Goal: Task Accomplishment & Management: Manage account settings

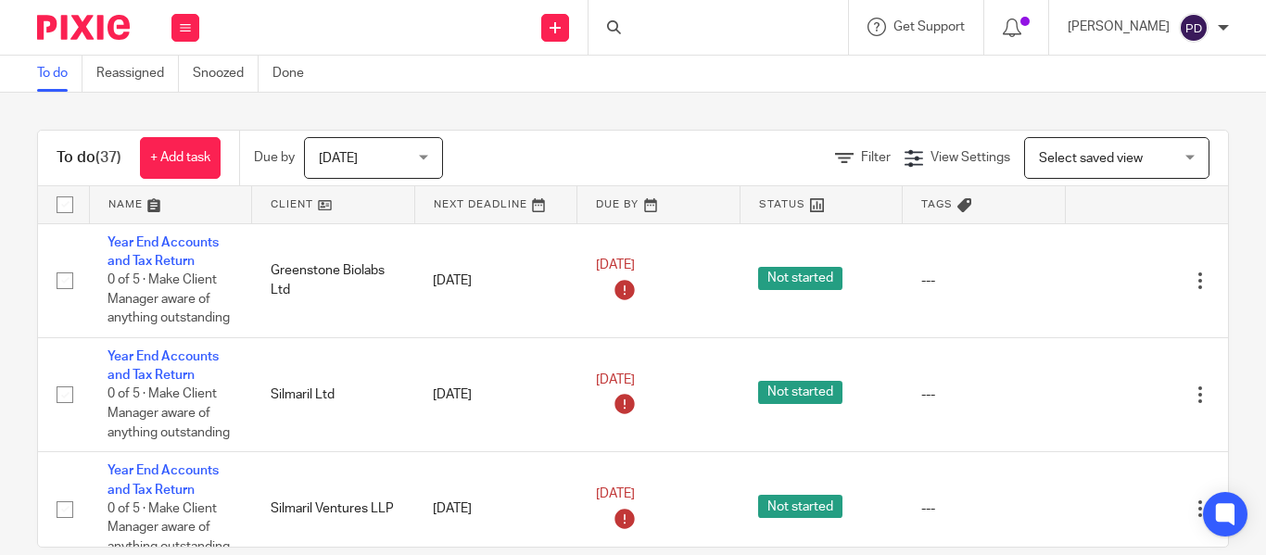
click at [632, 30] on div at bounding box center [719, 27] width 260 height 55
click at [626, 22] on input "Search" at bounding box center [709, 30] width 167 height 17
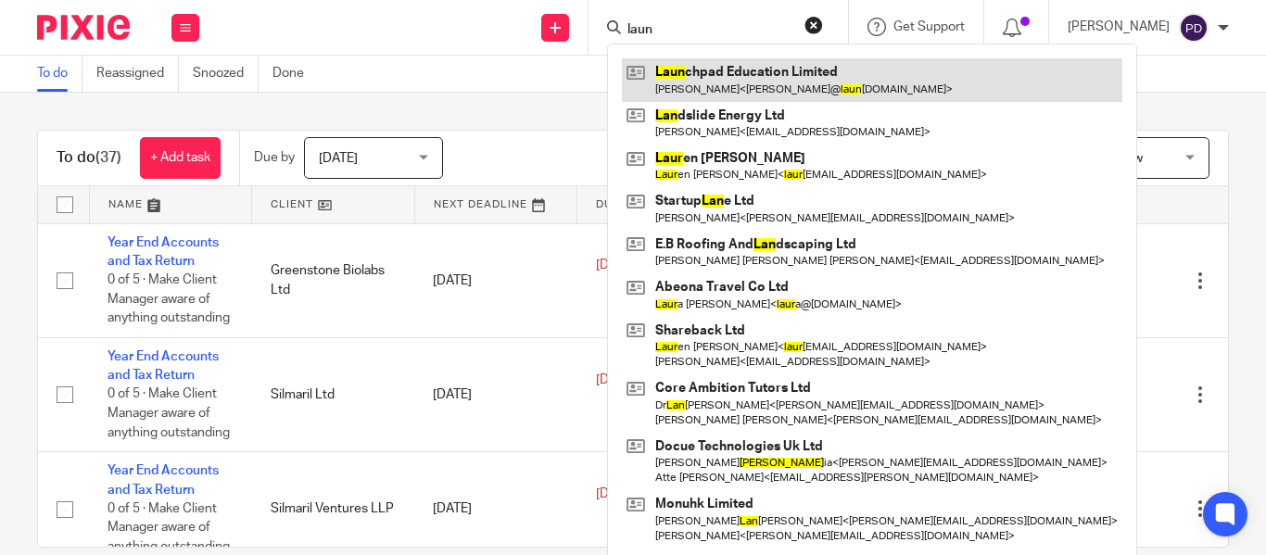
type input "laun"
click at [644, 76] on link at bounding box center [872, 79] width 500 height 43
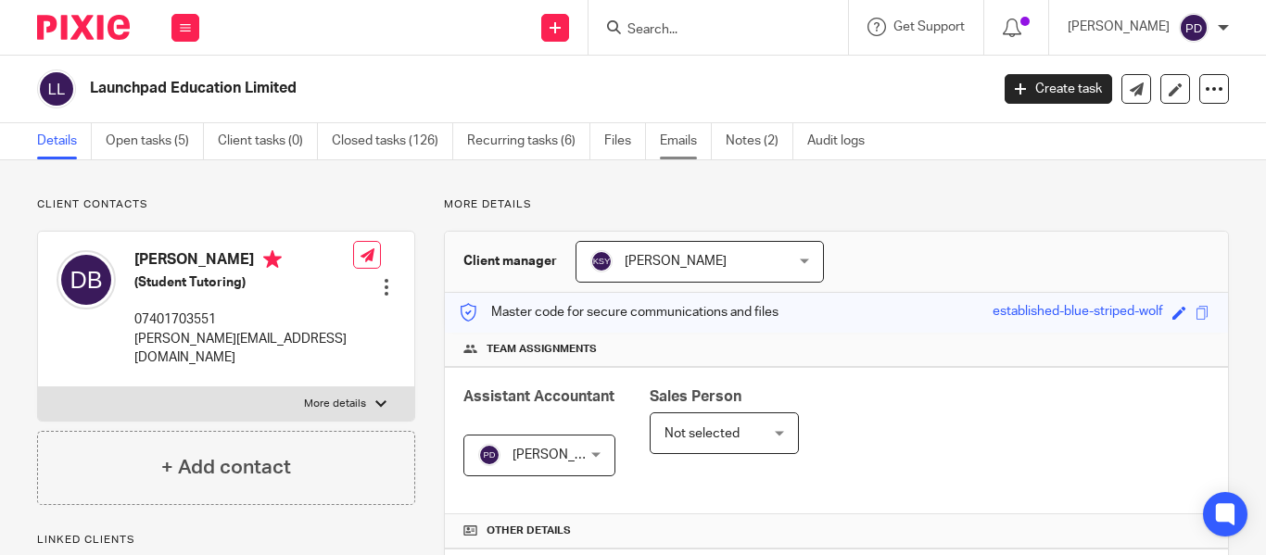
click at [677, 146] on link "Emails" at bounding box center [686, 141] width 52 height 36
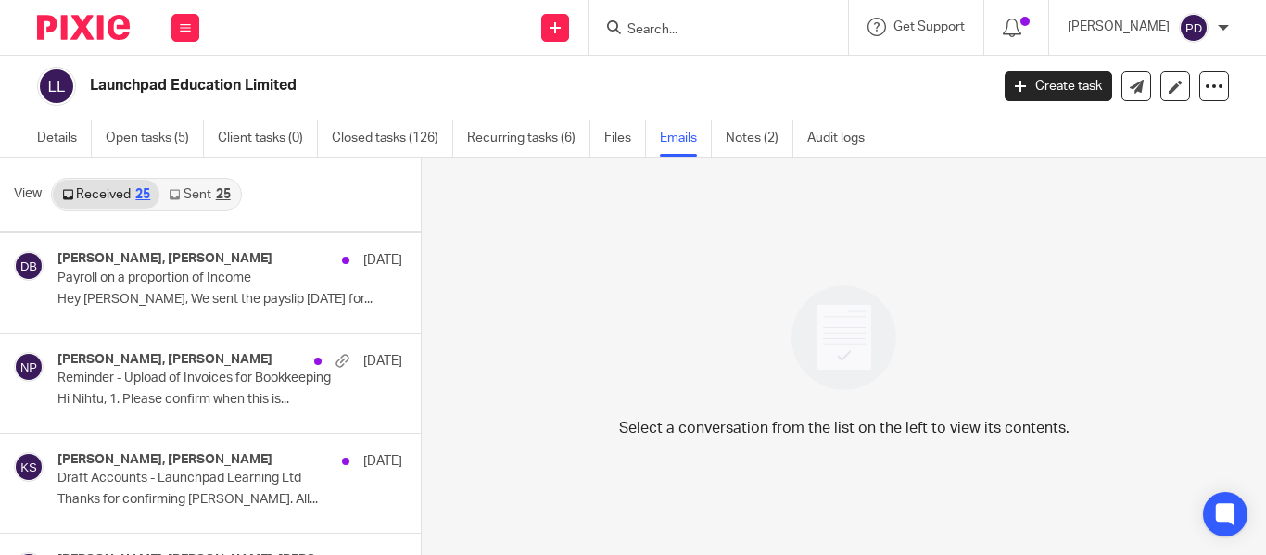
scroll to position [567, 0]
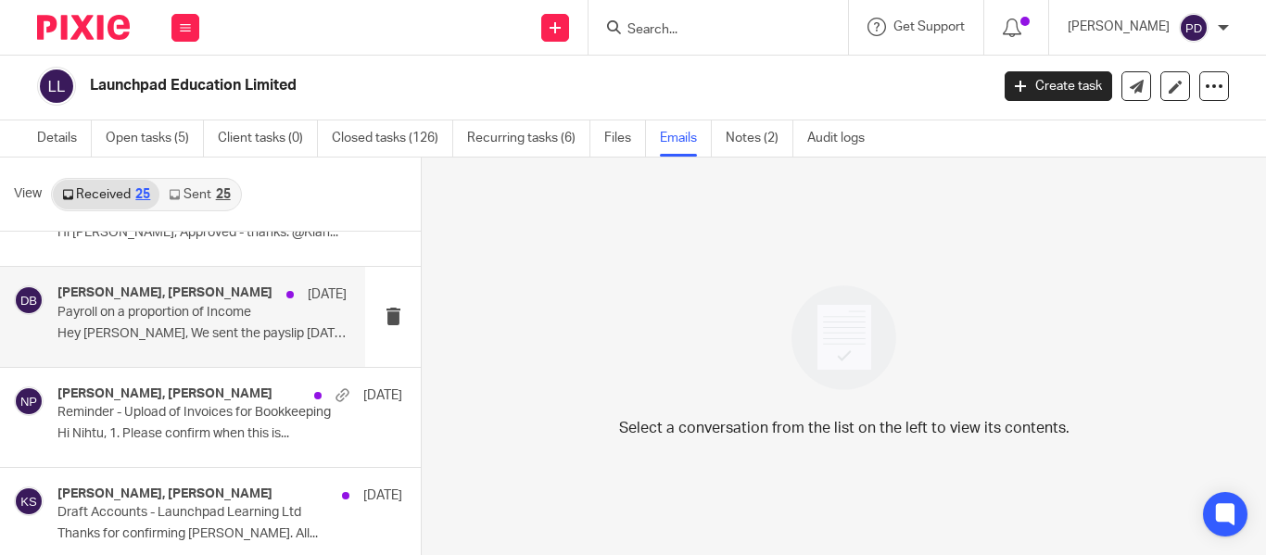
click at [225, 334] on p "Hey [PERSON_NAME], We sent the payslip [DATE] for..." at bounding box center [201, 334] width 289 height 16
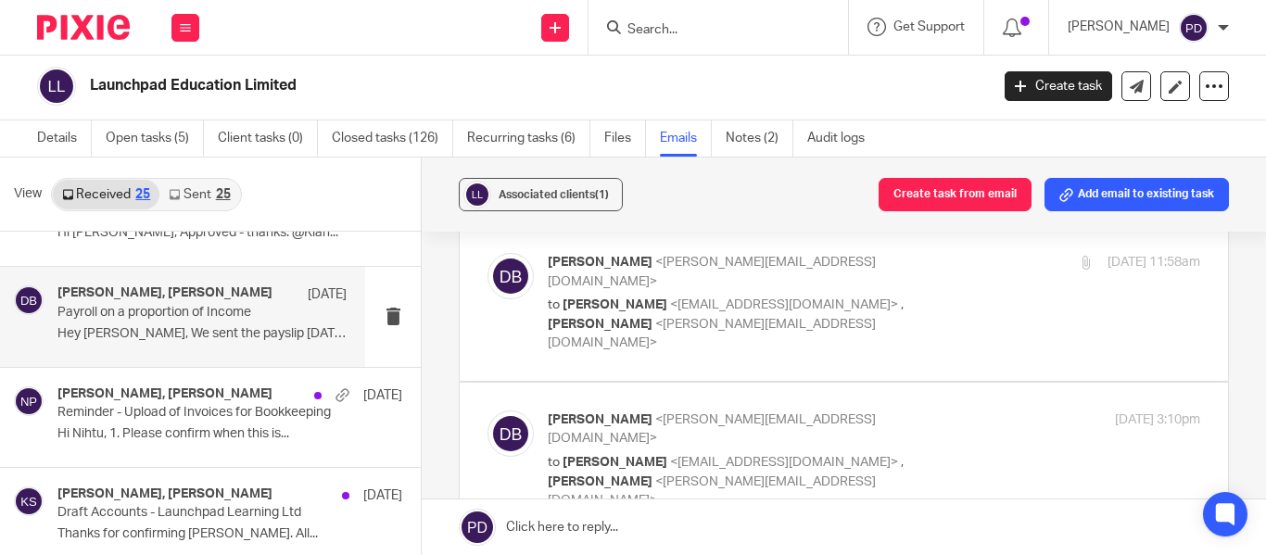
scroll to position [79, 0]
click at [685, 333] on label at bounding box center [844, 302] width 768 height 156
click at [487, 252] on input "checkbox" at bounding box center [487, 251] width 1 height 1
checkbox input "true"
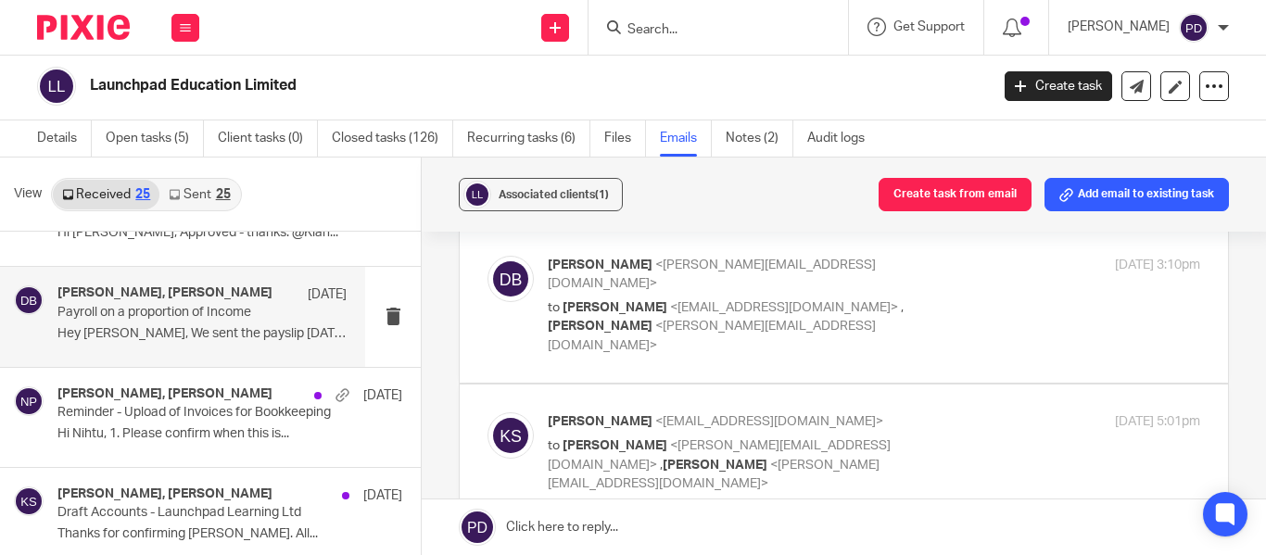
scroll to position [1119, 0]
click at [685, 300] on label at bounding box center [844, 307] width 768 height 156
click at [487, 257] on input "checkbox" at bounding box center [487, 256] width 1 height 1
checkbox input "true"
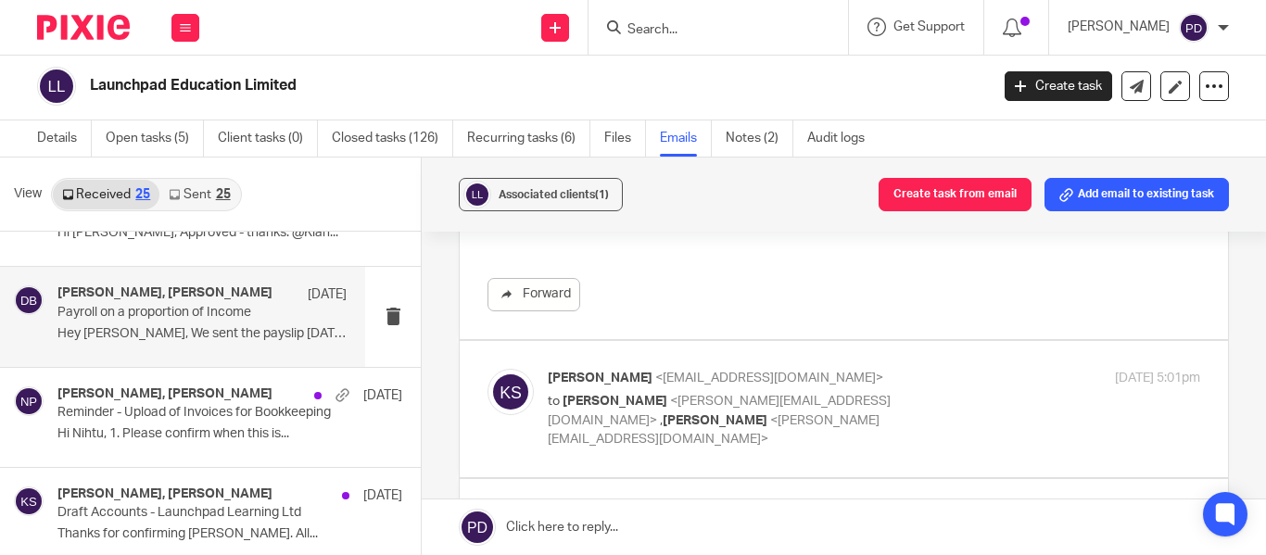
scroll to position [1743, 0]
click at [703, 358] on label at bounding box center [844, 408] width 768 height 136
click at [487, 367] on input "checkbox" at bounding box center [487, 367] width 1 height 1
checkbox input "true"
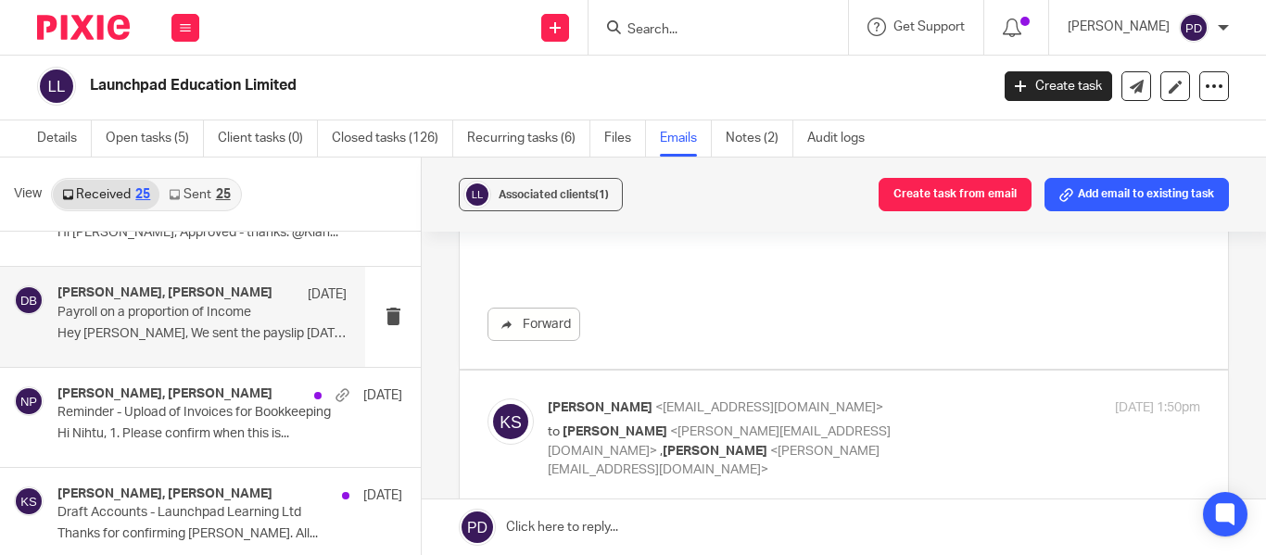
scroll to position [2529, 0]
click at [702, 370] on label at bounding box center [844, 438] width 768 height 136
click at [487, 397] on input "checkbox" at bounding box center [487, 397] width 1 height 1
checkbox input "true"
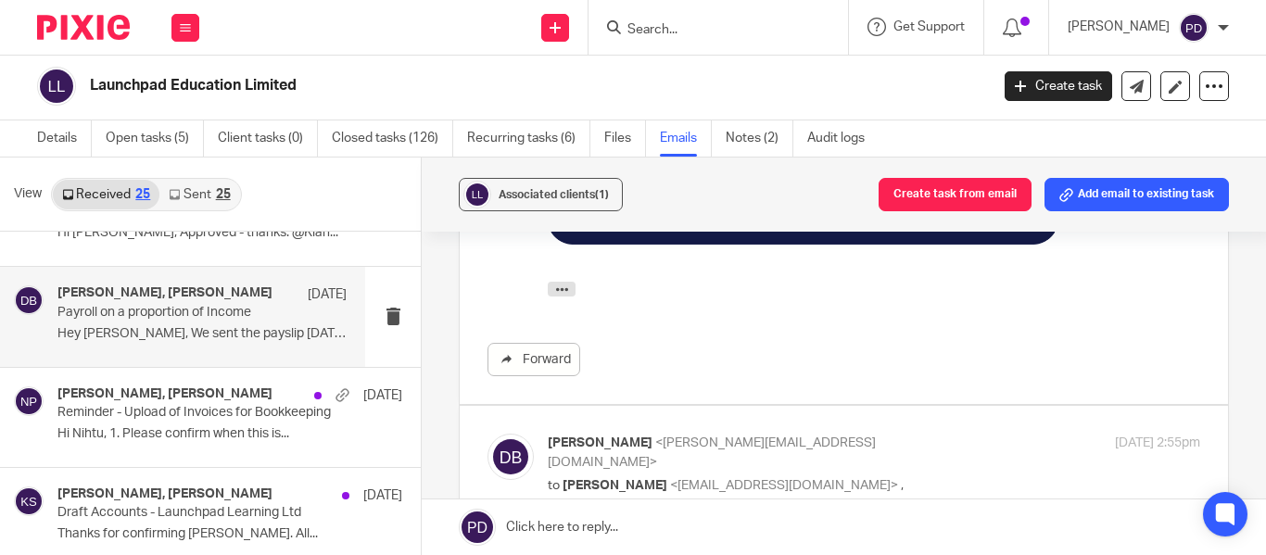
scroll to position [3217, 0]
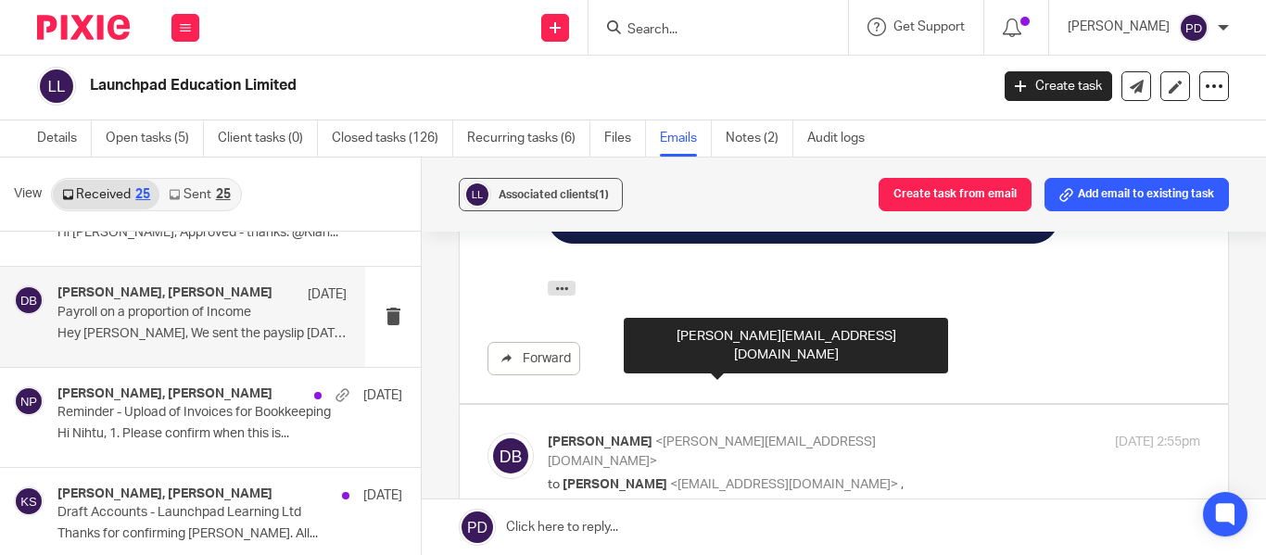
click at [702, 498] on span "<[PERSON_NAME][EMAIL_ADDRESS][DOMAIN_NAME]>" at bounding box center [712, 514] width 328 height 32
checkbox input "true"
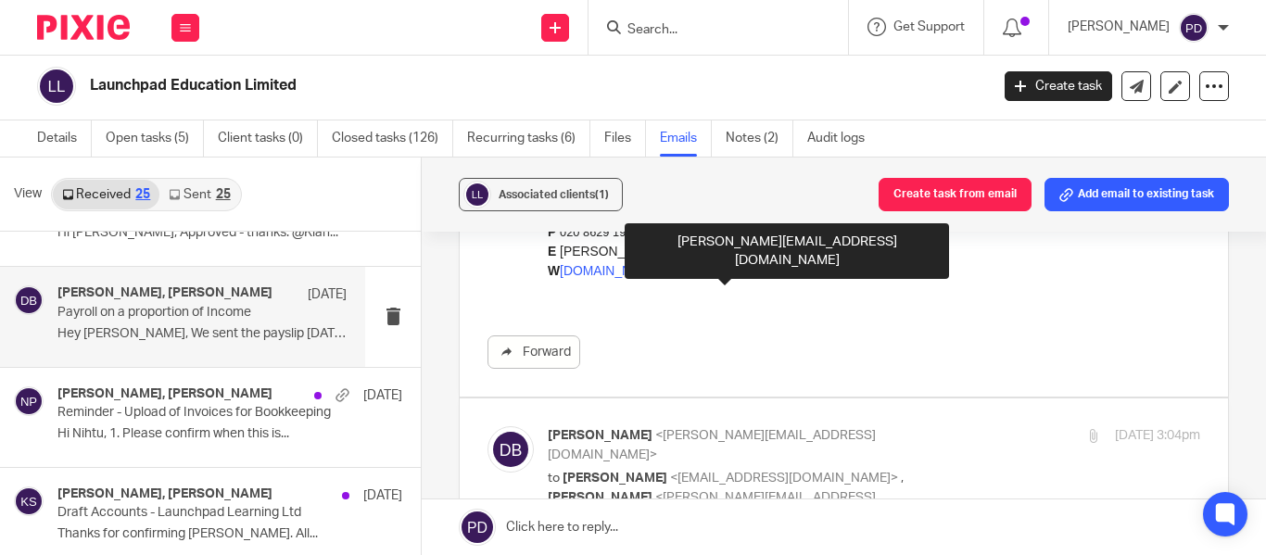
scroll to position [3969, 0]
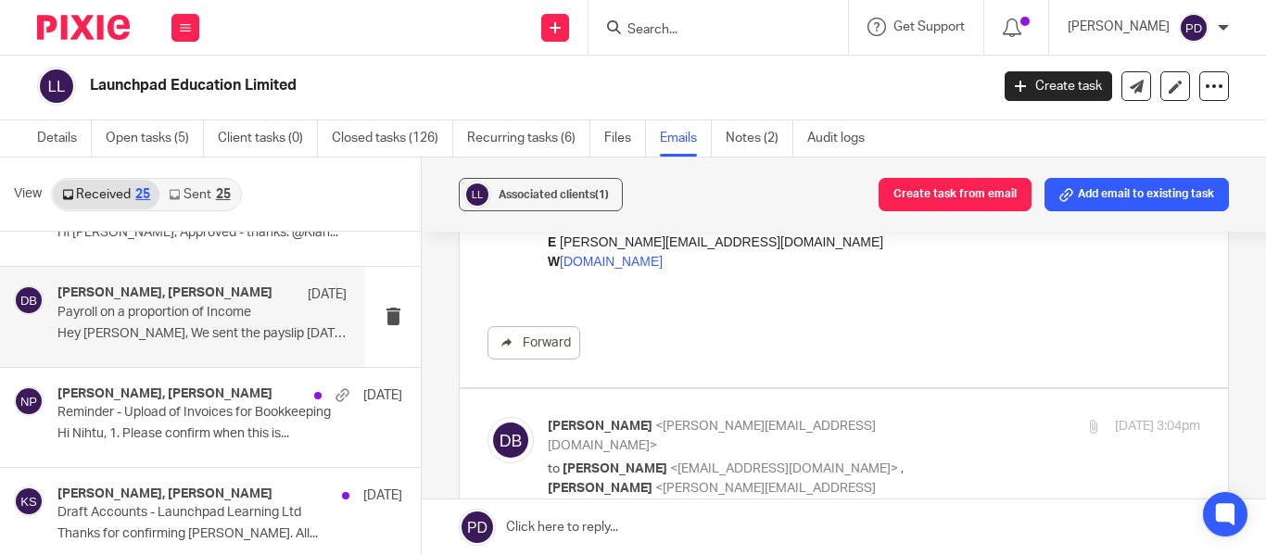
click at [711, 389] on label at bounding box center [844, 467] width 768 height 156
click at [487, 416] on input "checkbox" at bounding box center [487, 416] width 1 height 1
checkbox input "true"
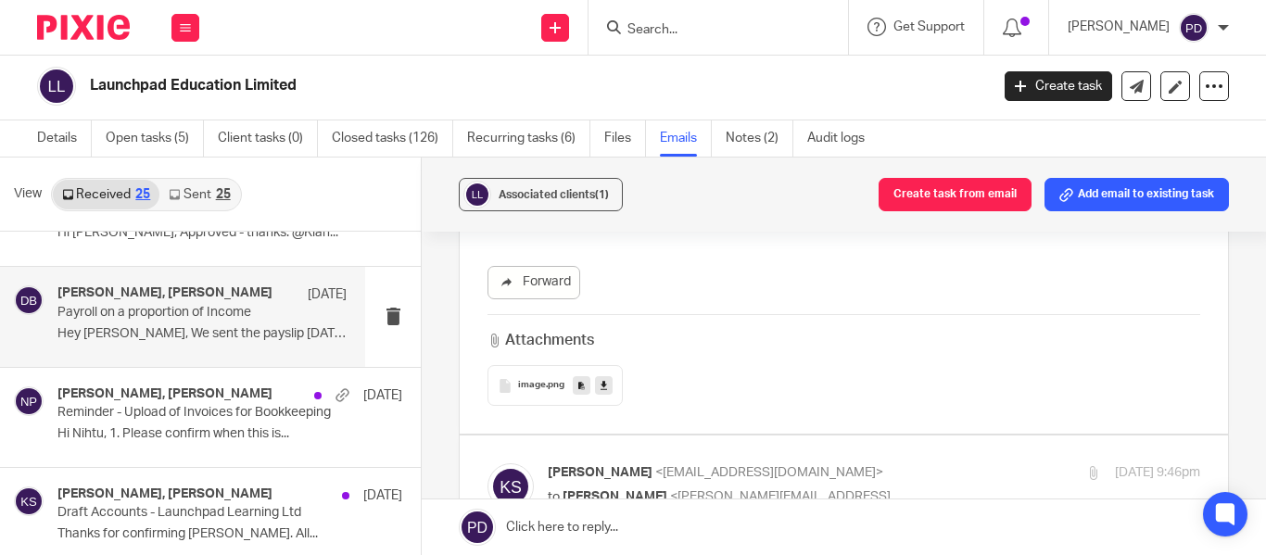
scroll to position [6093, 0]
click at [642, 437] on label at bounding box center [844, 505] width 768 height 136
click at [487, 463] on input "checkbox" at bounding box center [487, 463] width 1 height 1
checkbox input "true"
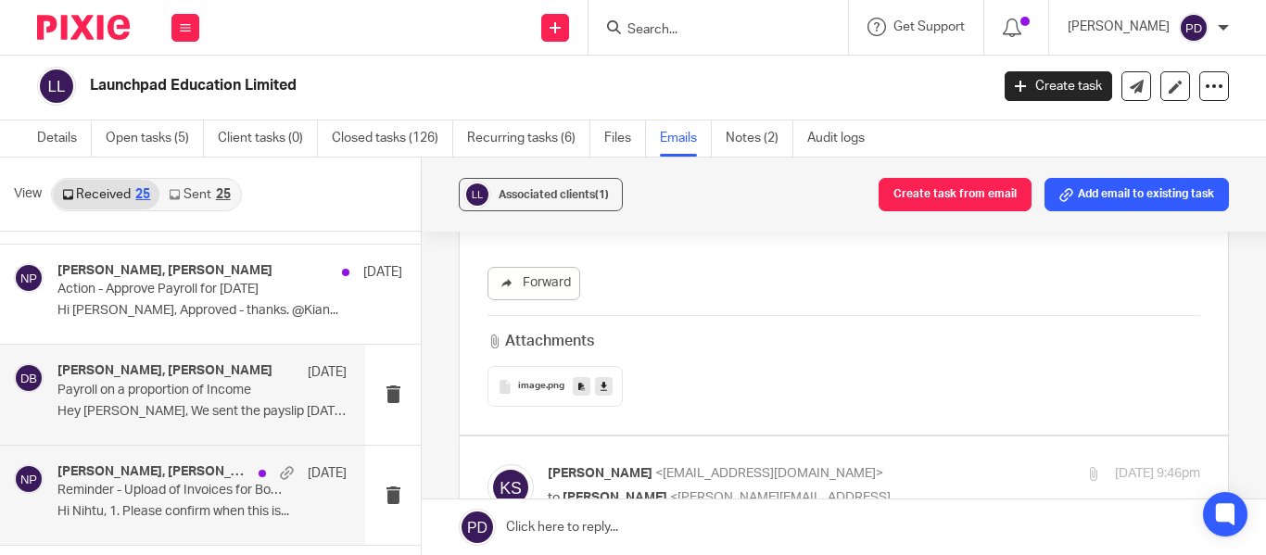
scroll to position [488, 0]
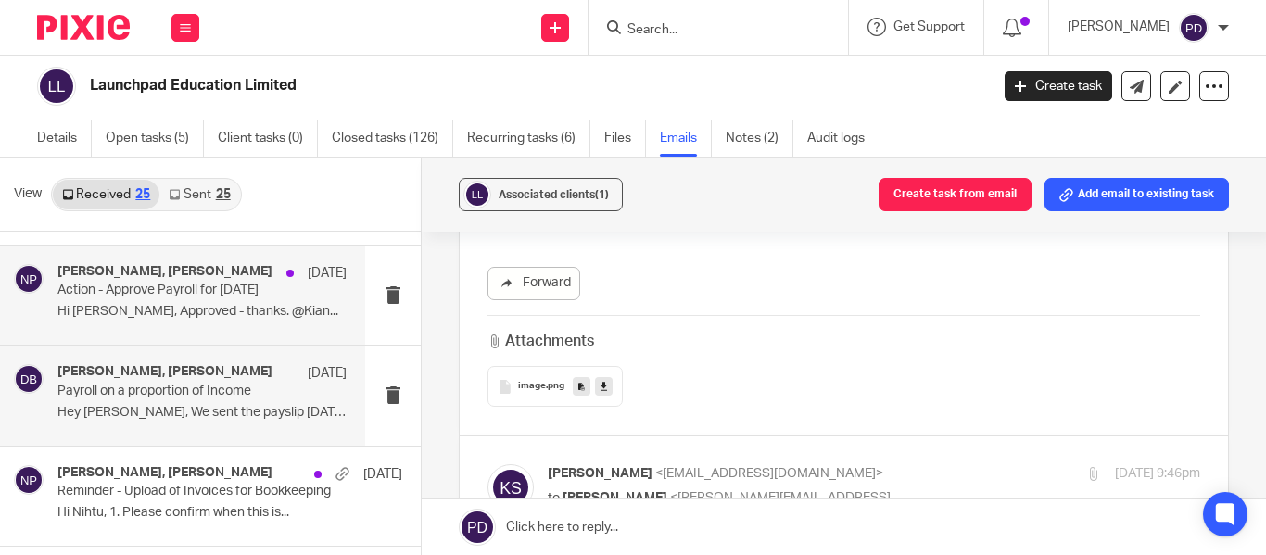
click at [253, 310] on p "Hi [PERSON_NAME], Approved - thanks. @Kian..." at bounding box center [201, 312] width 289 height 16
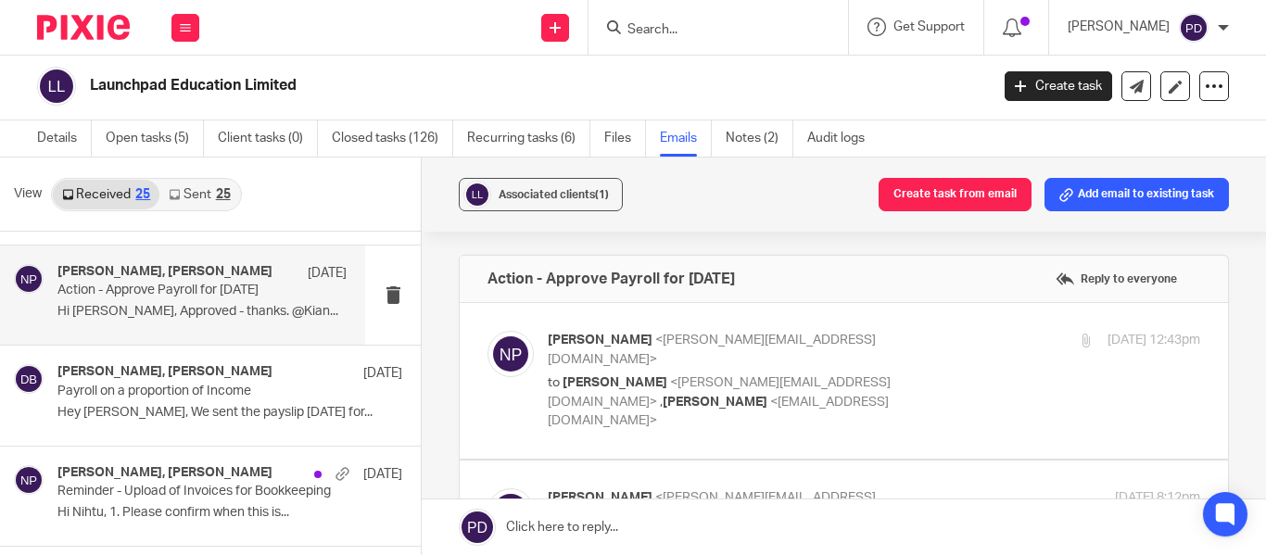
scroll to position [0, 0]
click at [798, 385] on p "to [PERSON_NAME] <[PERSON_NAME][EMAIL_ADDRESS][DOMAIN_NAME]> , [PERSON_NAME] <[…" at bounding box center [765, 402] width 435 height 57
checkbox input "true"
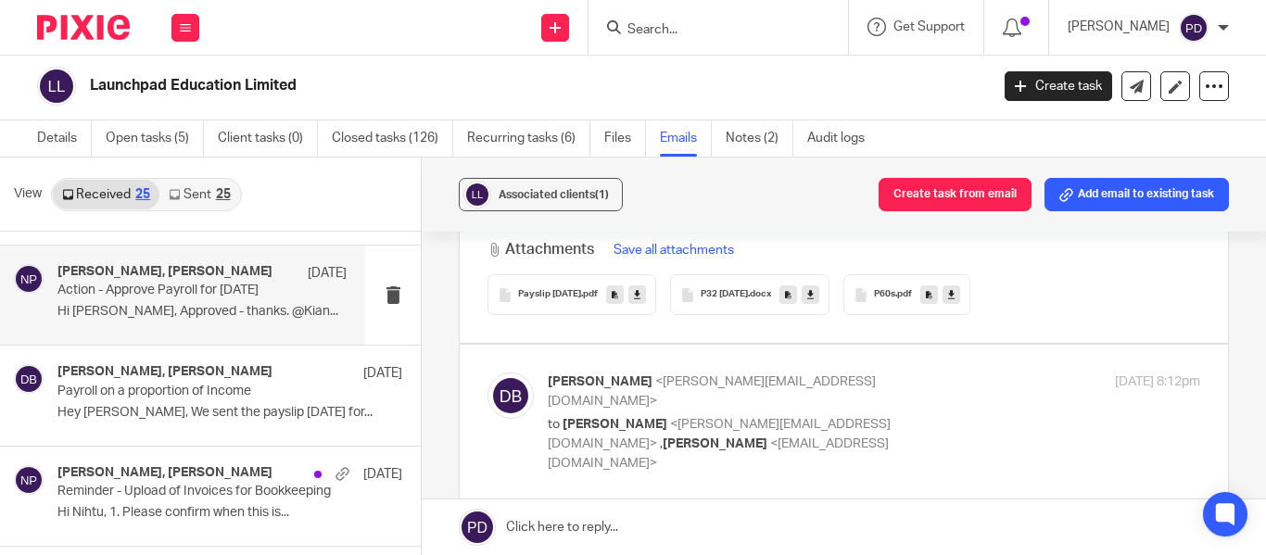
scroll to position [750, 0]
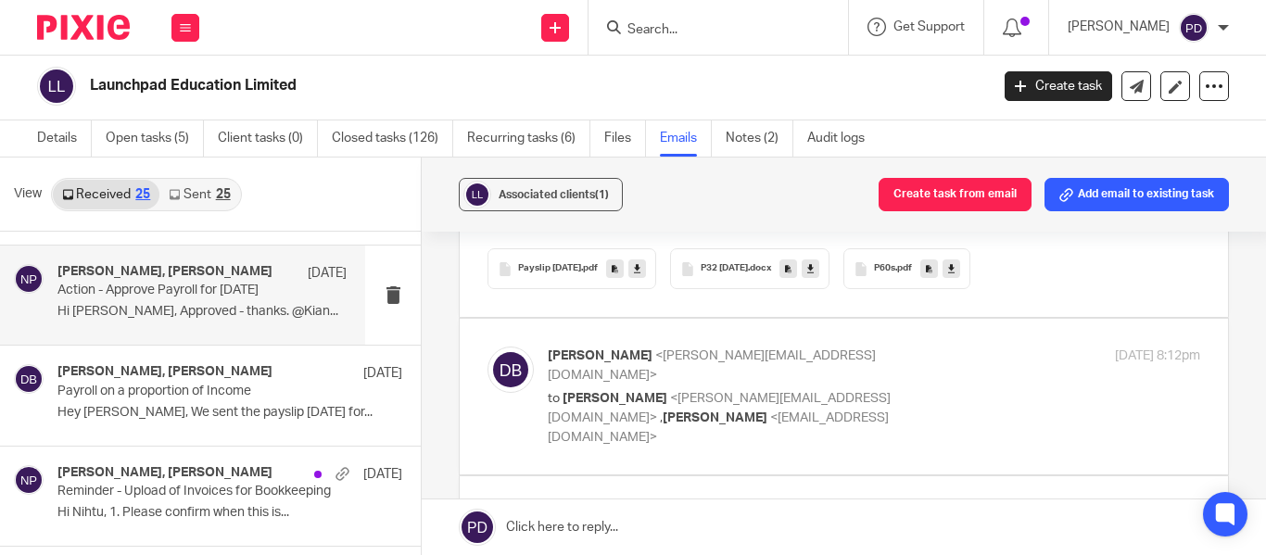
click at [705, 380] on label at bounding box center [844, 397] width 768 height 156
click at [487, 347] on input "checkbox" at bounding box center [487, 346] width 1 height 1
checkbox input "true"
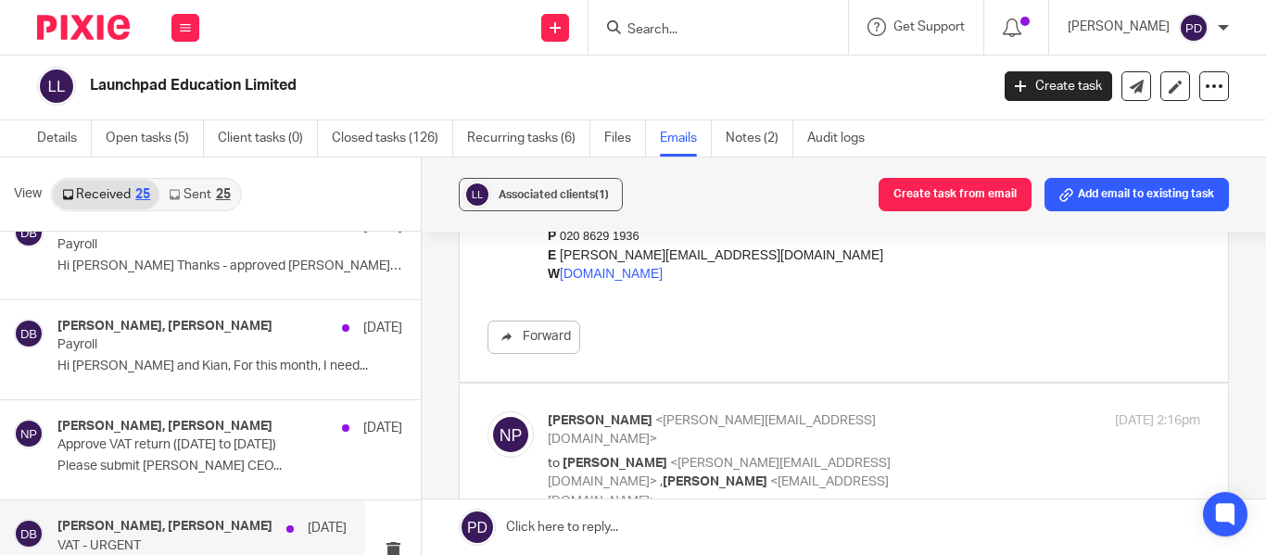
scroll to position [131, 0]
click at [208, 345] on p "Payroll" at bounding box center [195, 347] width 276 height 16
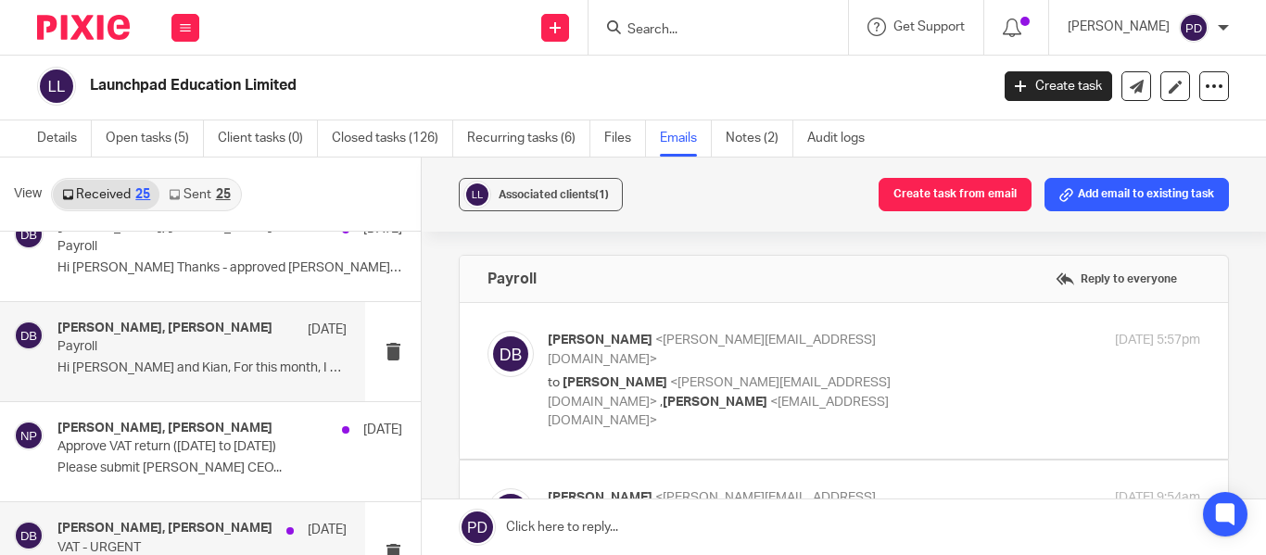
scroll to position [0, 0]
click at [731, 404] on label at bounding box center [844, 381] width 768 height 156
click at [487, 331] on input "checkbox" at bounding box center [487, 330] width 1 height 1
checkbox input "true"
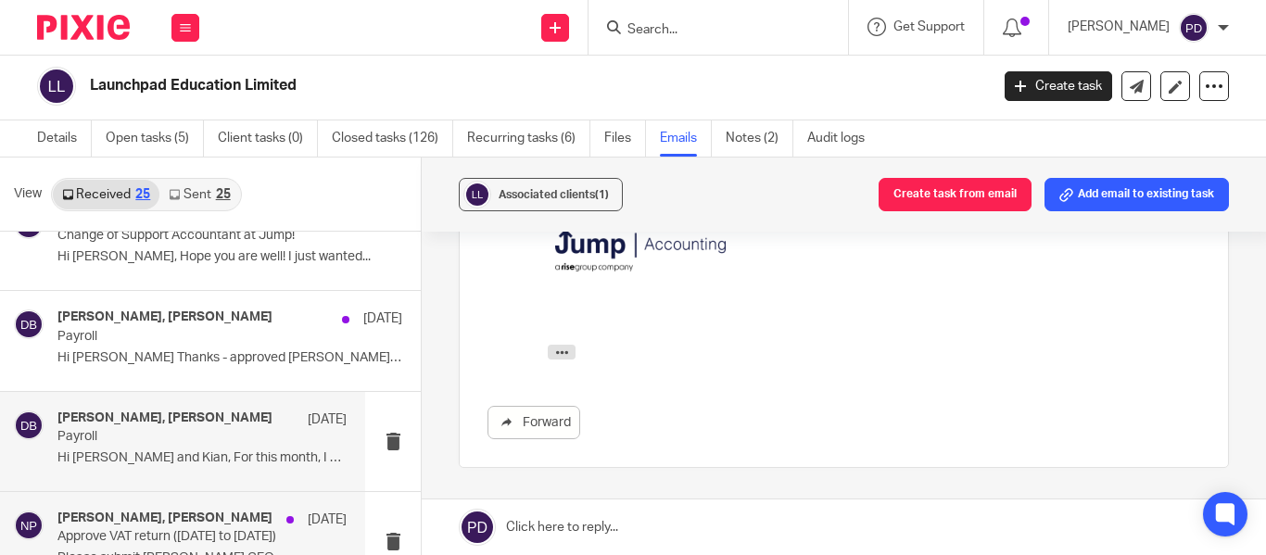
scroll to position [35, 0]
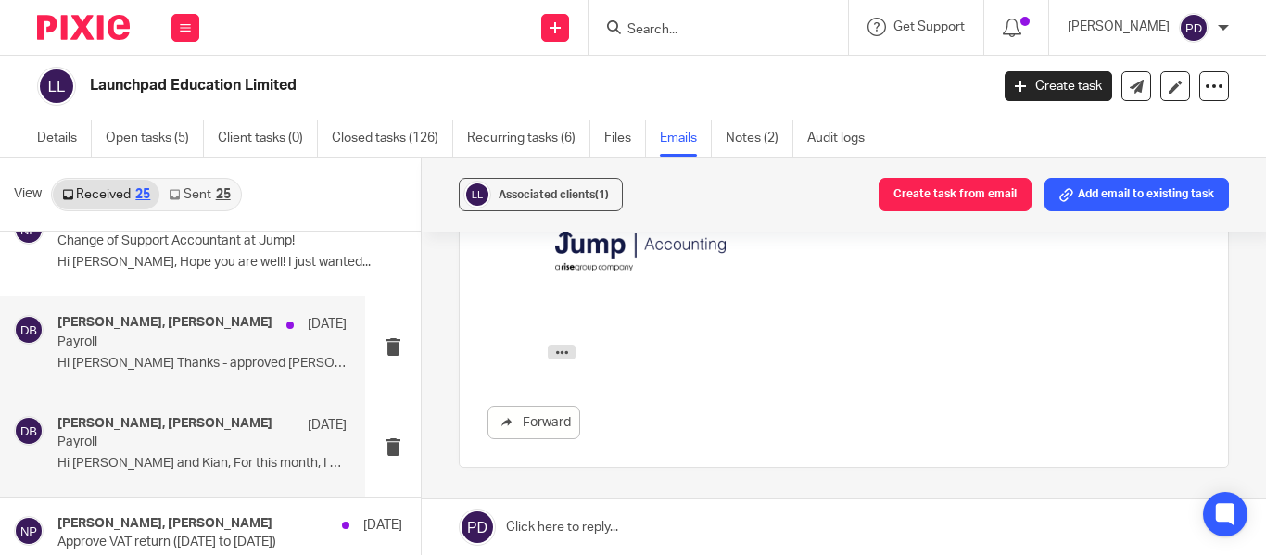
click at [160, 360] on p "Hi [PERSON_NAME] Thanks - approved [PERSON_NAME] On..." at bounding box center [201, 364] width 289 height 16
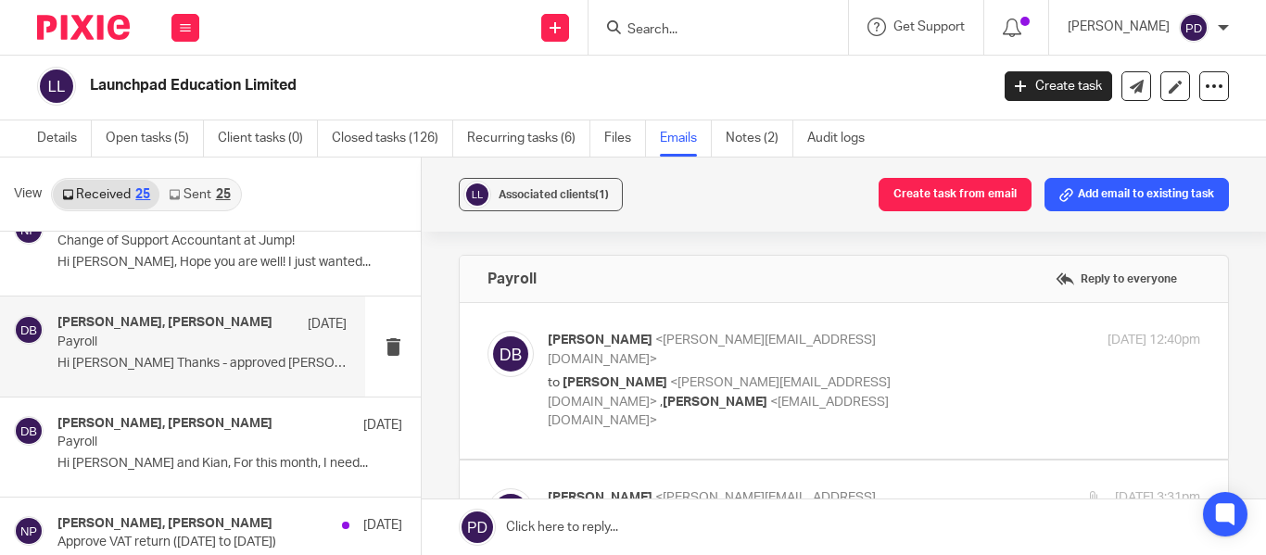
scroll to position [0, 0]
click at [552, 400] on label at bounding box center [844, 381] width 768 height 156
click at [487, 331] on input "checkbox" at bounding box center [487, 330] width 1 height 1
checkbox input "true"
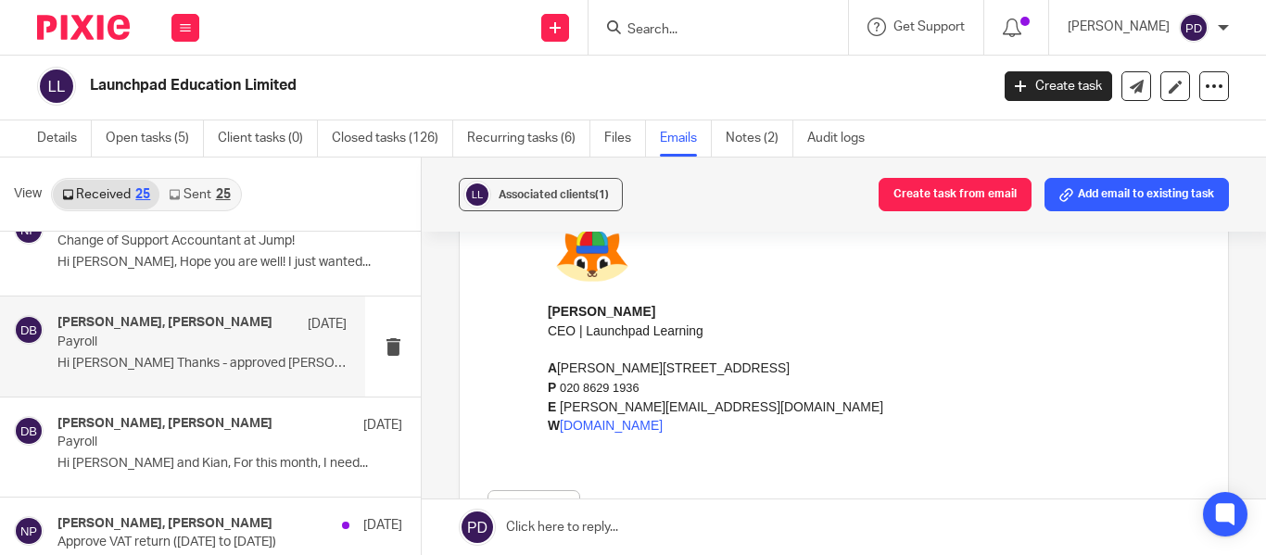
scroll to position [728, 0]
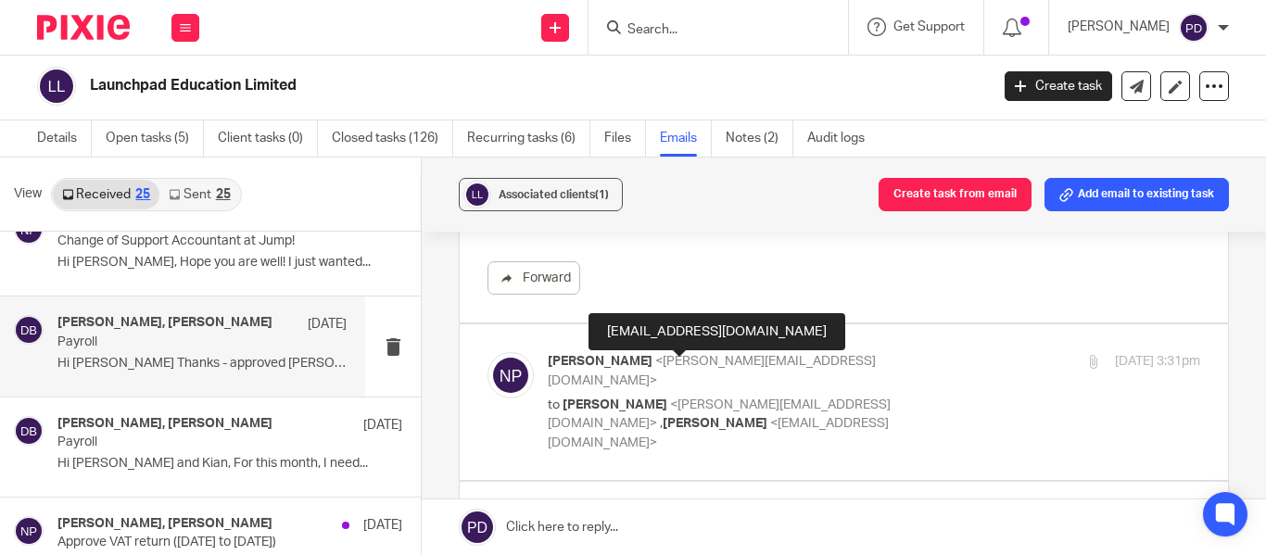
drag, startPoint x: 98, startPoint y: 71, endPoint x: 642, endPoint y: 372, distance: 621.4
click at [642, 417] on span "<[EMAIL_ADDRESS][DOMAIN_NAME]>" at bounding box center [718, 433] width 341 height 32
checkbox input "true"
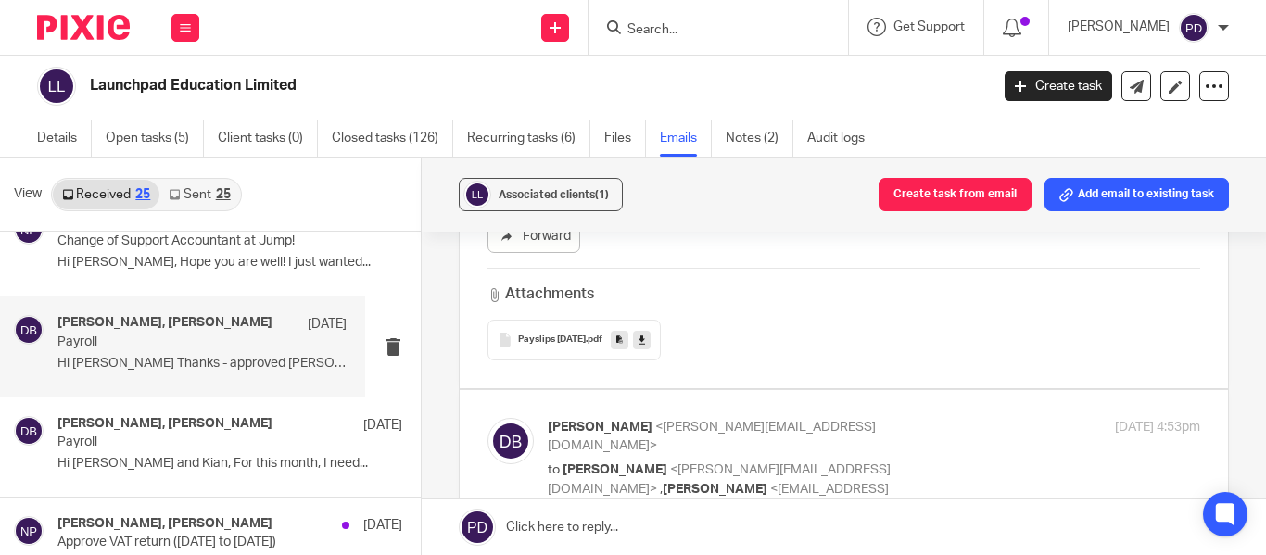
scroll to position [1463, 0]
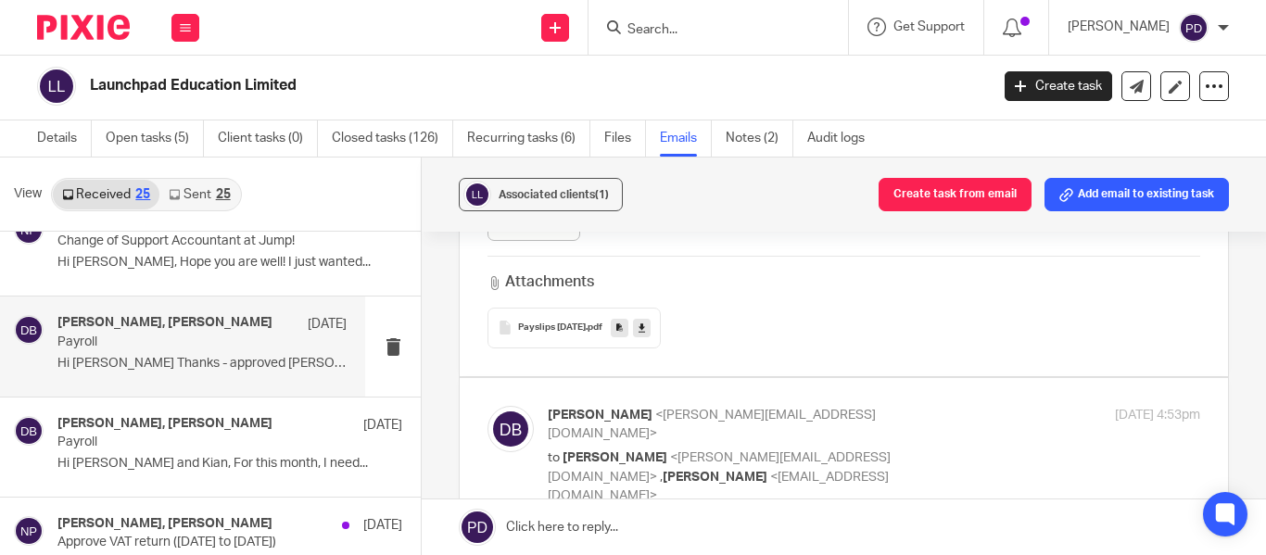
click at [787, 402] on label at bounding box center [844, 456] width 768 height 156
click at [487, 405] on input "checkbox" at bounding box center [487, 405] width 1 height 1
checkbox input "true"
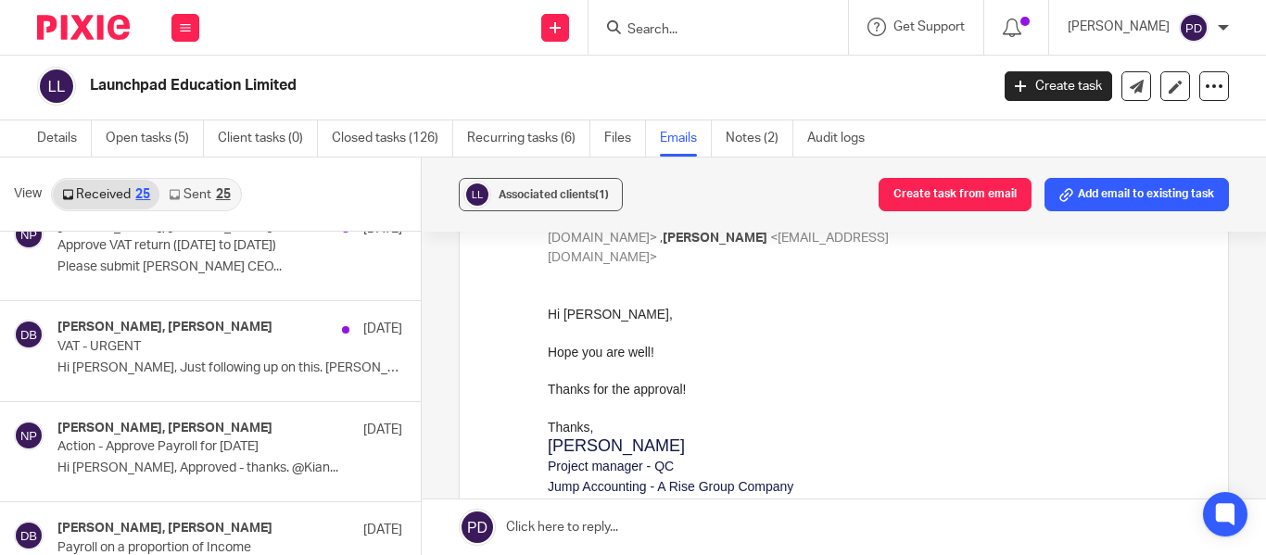
scroll to position [334, 0]
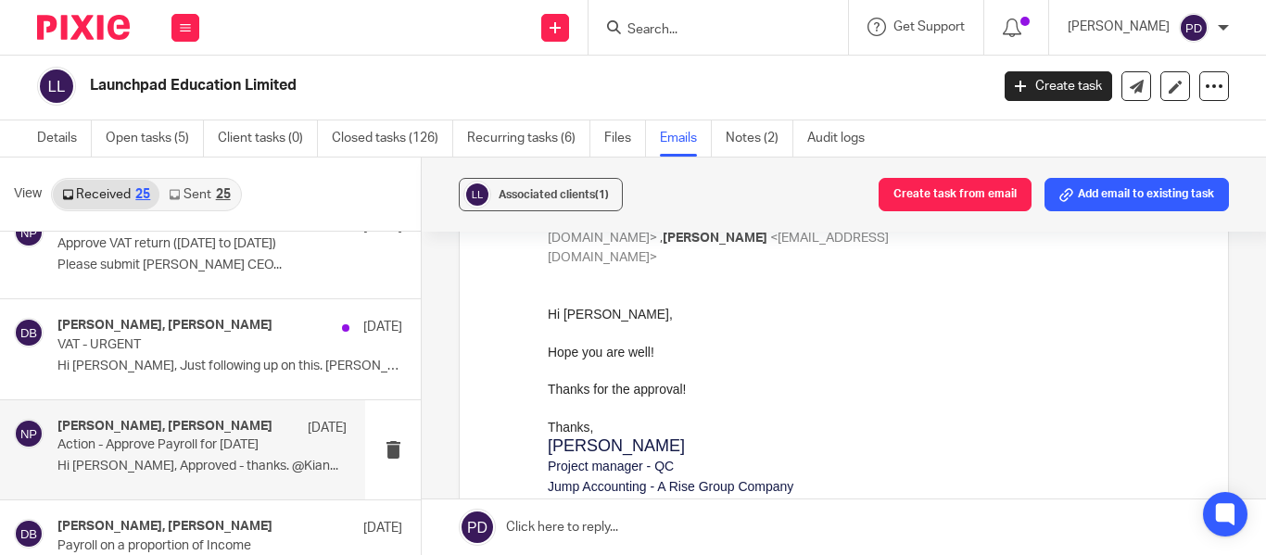
click at [231, 441] on p "Action - Approve Payroll for [DATE]" at bounding box center [173, 445] width 232 height 16
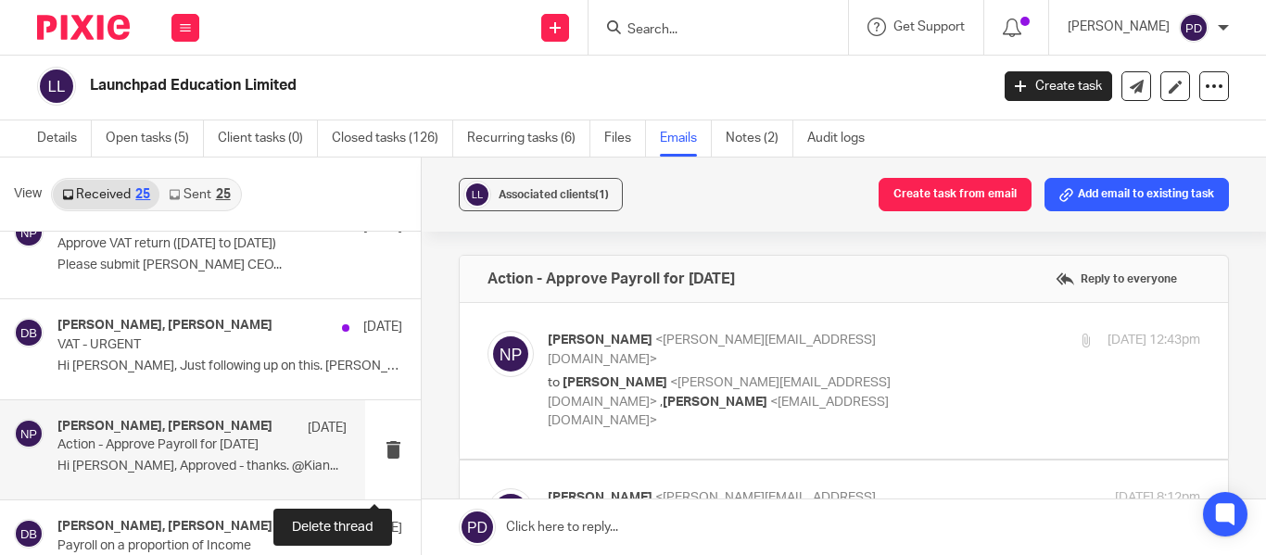
scroll to position [0, 0]
click at [578, 403] on label at bounding box center [844, 381] width 768 height 156
click at [487, 331] on input "checkbox" at bounding box center [487, 330] width 1 height 1
checkbox input "true"
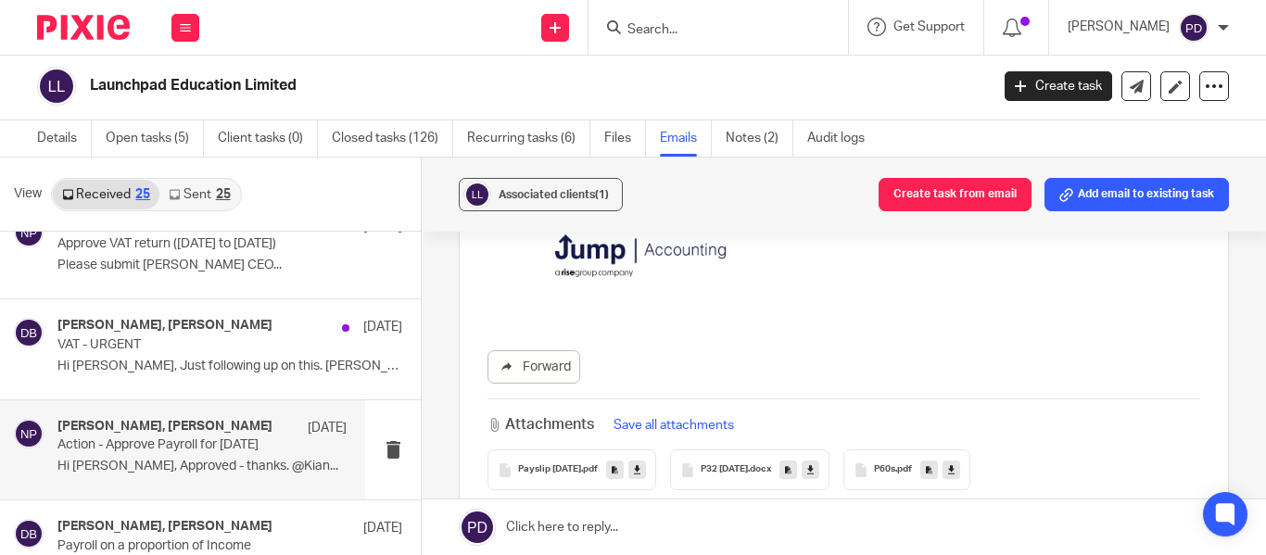
scroll to position [674, 0]
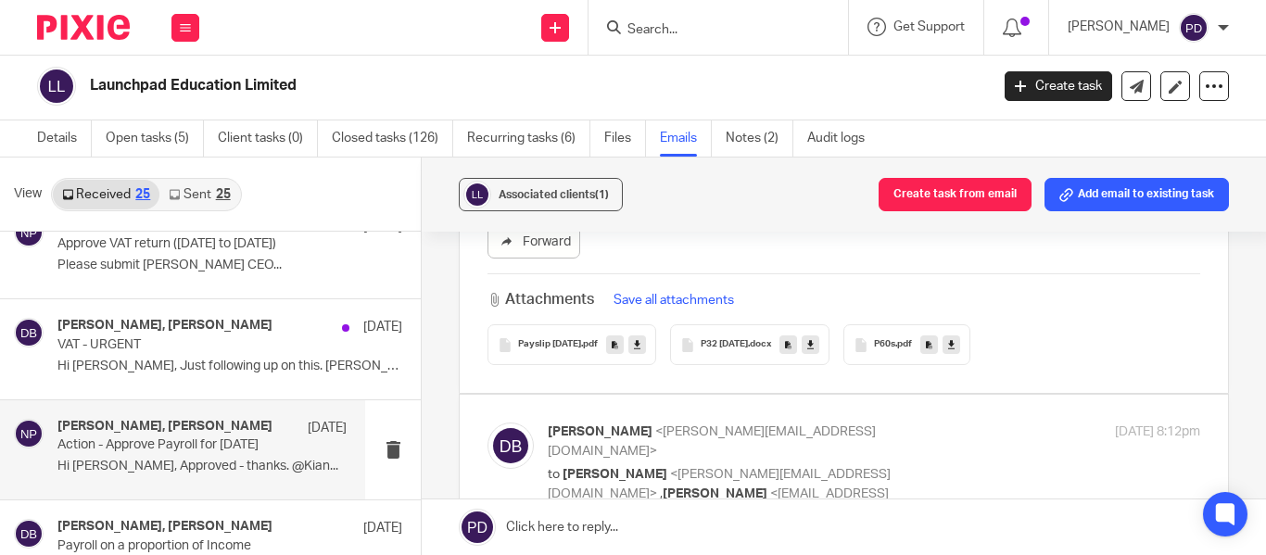
click at [575, 454] on label at bounding box center [844, 473] width 768 height 156
click at [487, 423] on input "checkbox" at bounding box center [487, 422] width 1 height 1
checkbox input "true"
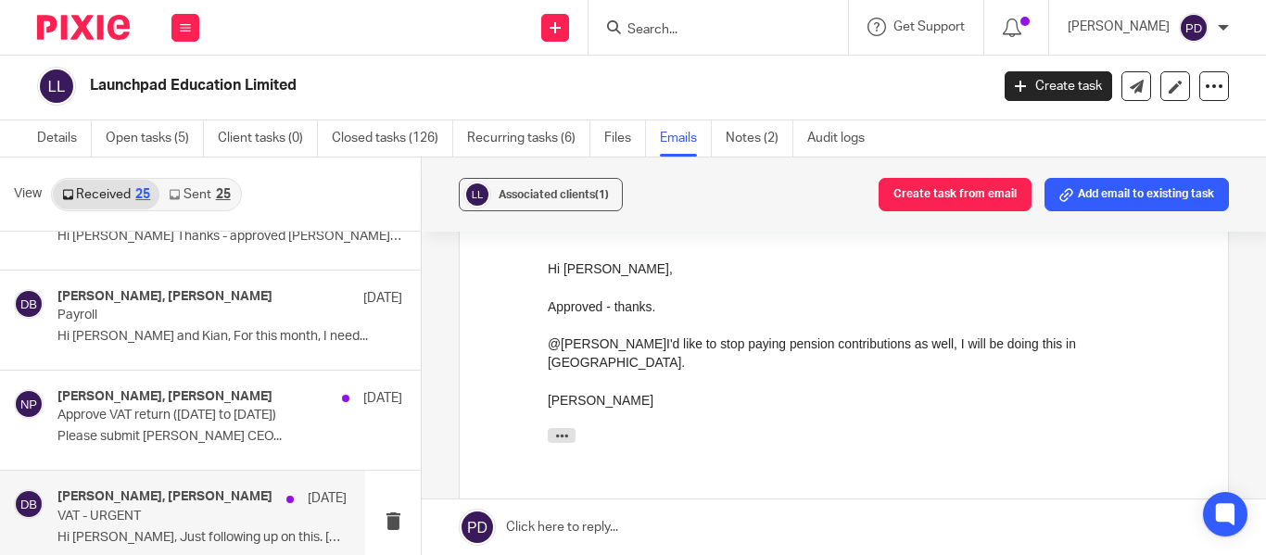
scroll to position [161, 0]
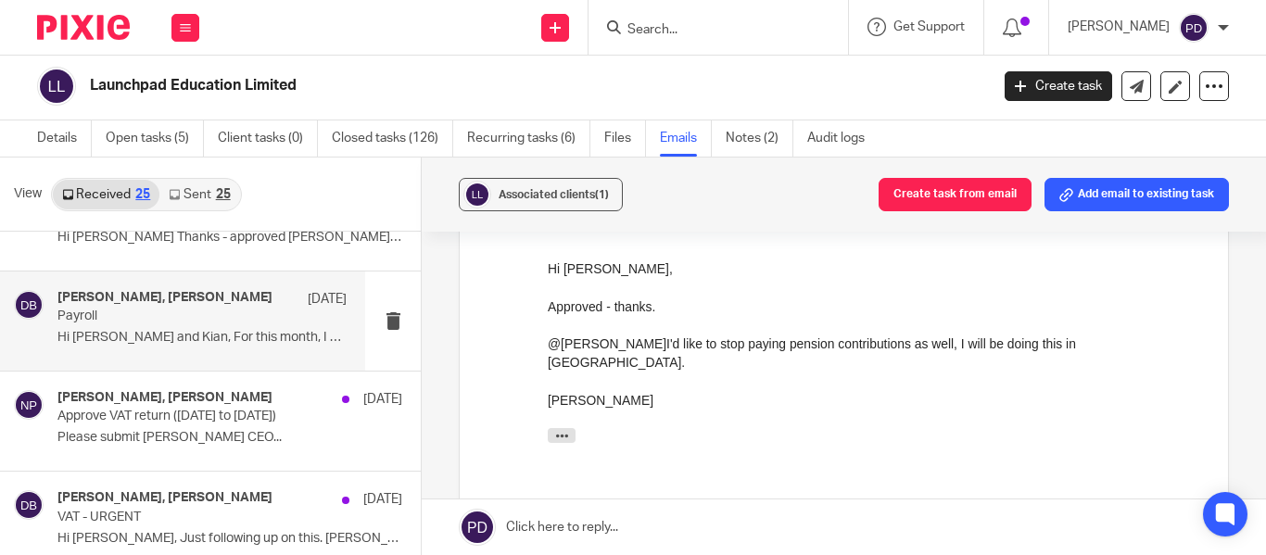
click at [191, 344] on p "Hi [PERSON_NAME] and Kian, For this month, I need..." at bounding box center [201, 338] width 289 height 16
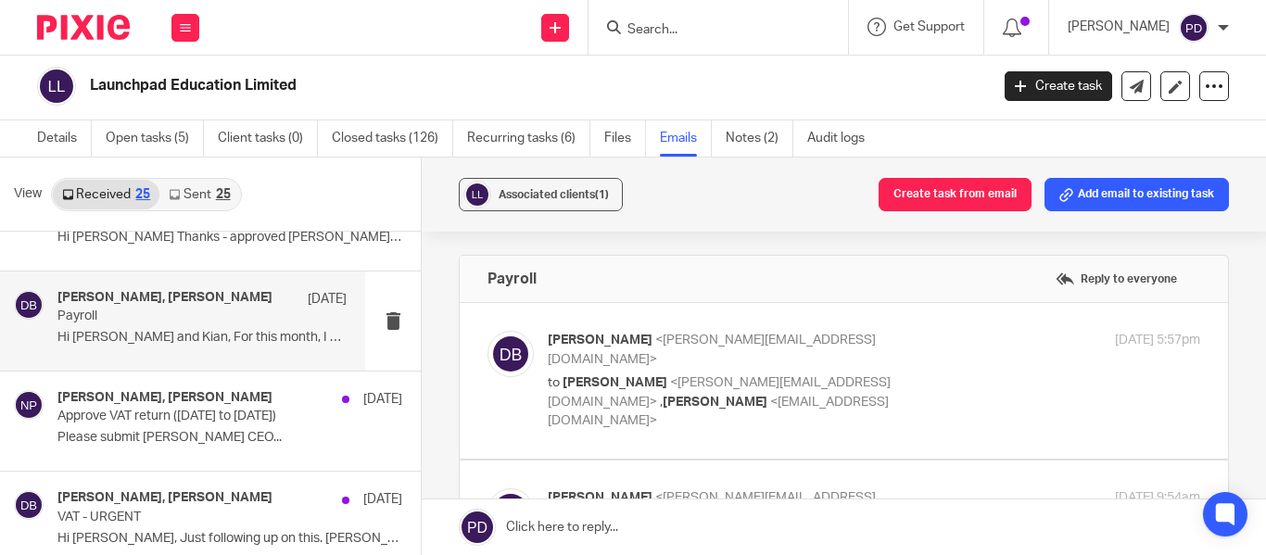
scroll to position [0, 0]
click at [551, 404] on label at bounding box center [844, 381] width 768 height 156
click at [487, 331] on input "checkbox" at bounding box center [487, 330] width 1 height 1
checkbox input "true"
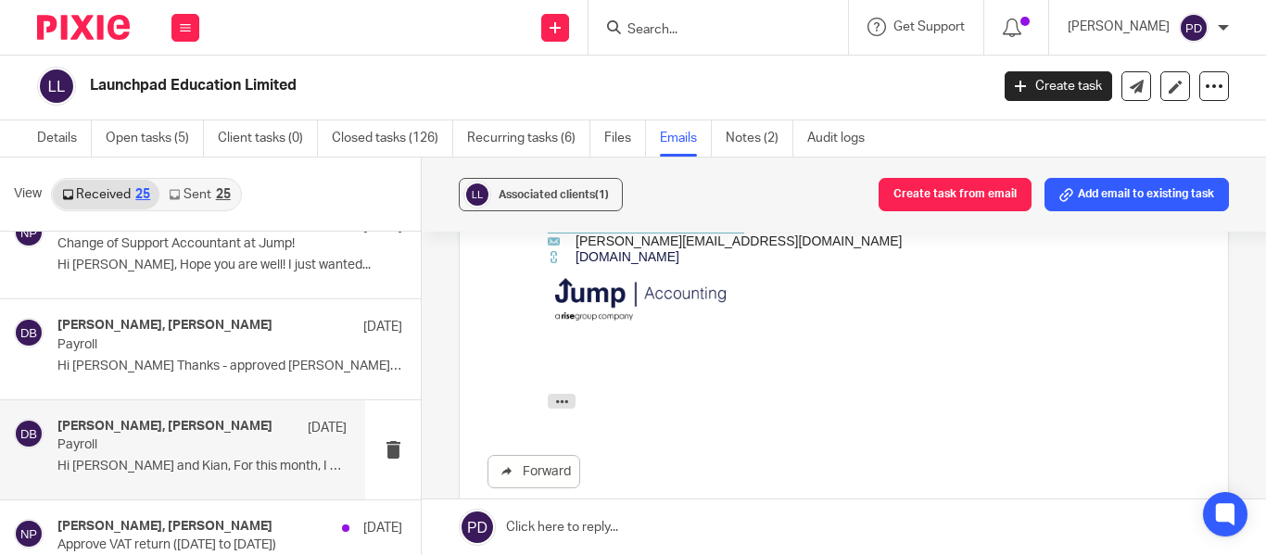
scroll to position [1047, 0]
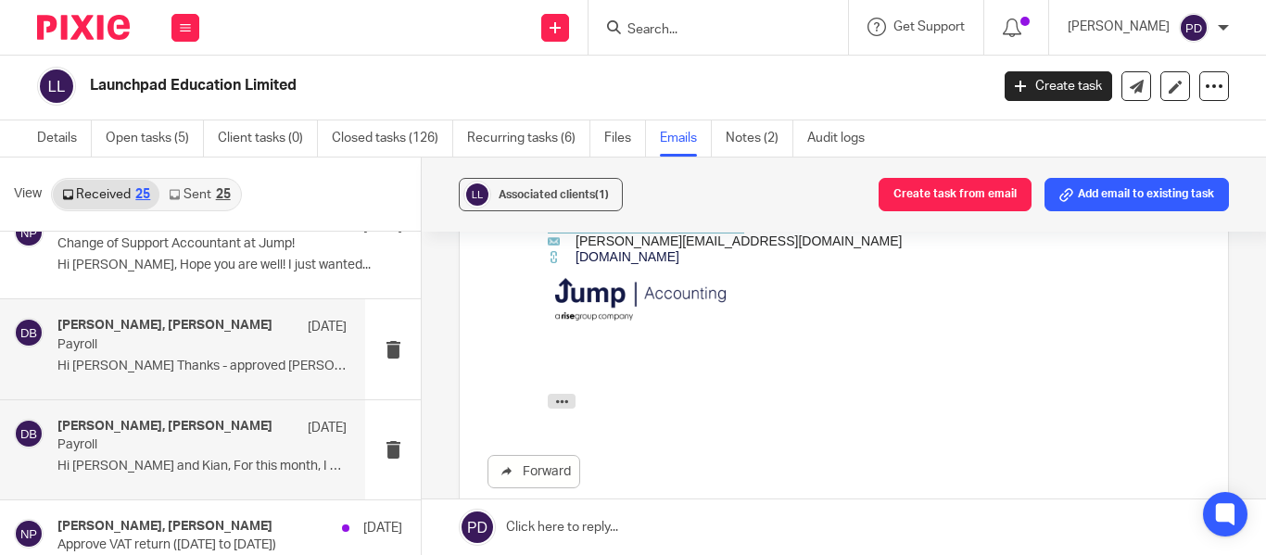
click at [262, 379] on div "[PERSON_NAME], [PERSON_NAME] [DATE] Payroll Hi [PERSON_NAME] Thanks - approved …" at bounding box center [201, 349] width 289 height 62
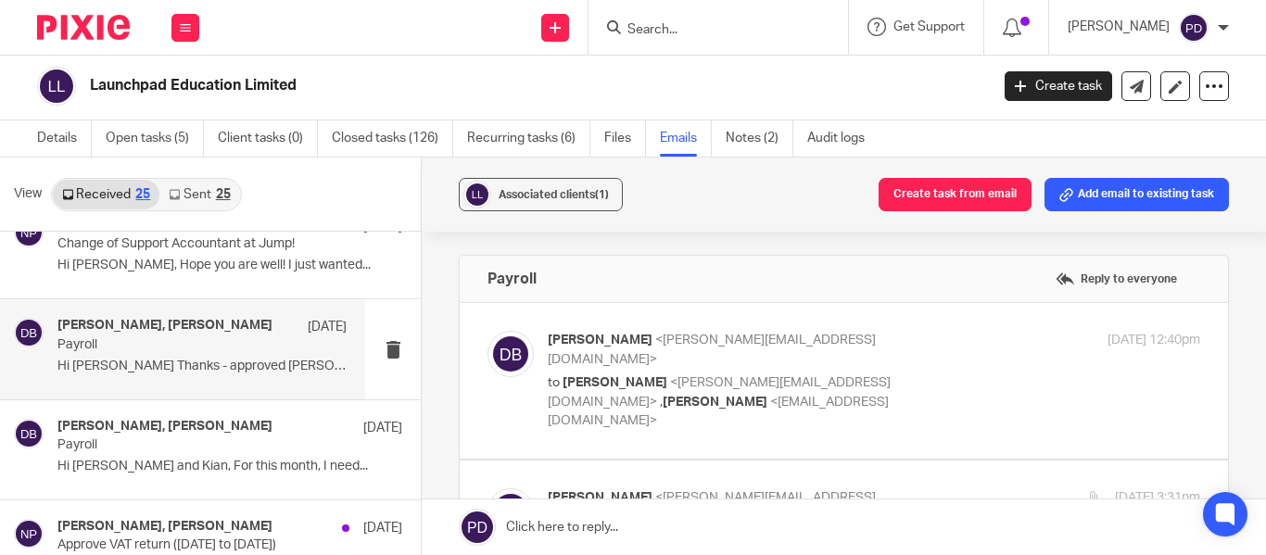
scroll to position [0, 0]
click at [948, 374] on p "to [PERSON_NAME] <[PERSON_NAME][EMAIL_ADDRESS][DOMAIN_NAME]> , [PERSON_NAME] <[…" at bounding box center [765, 402] width 435 height 57
checkbox input "true"
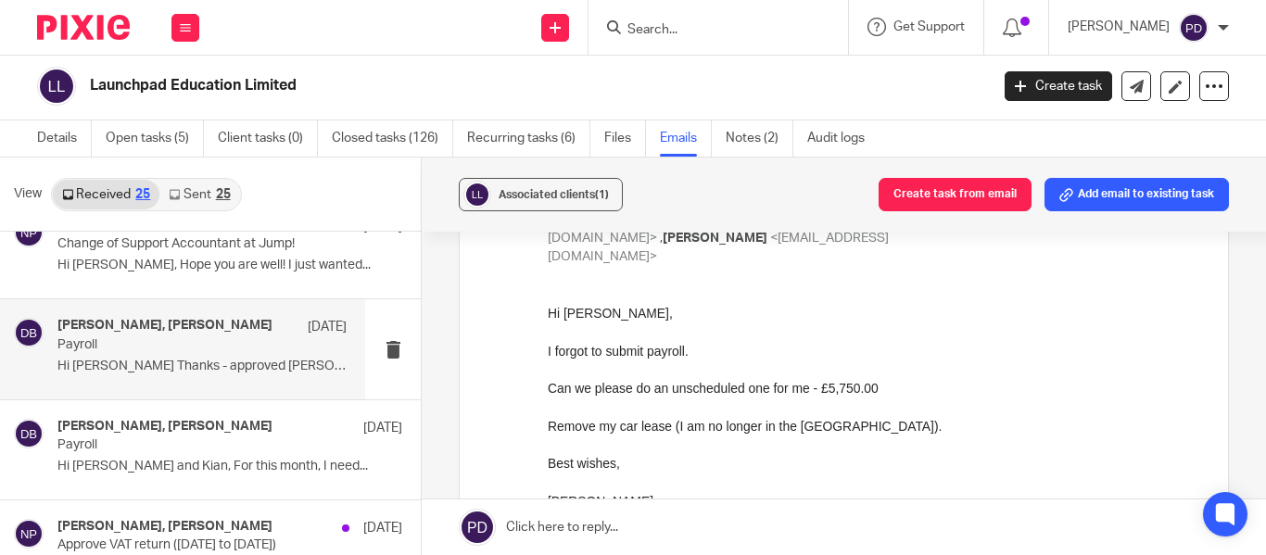
scroll to position [160, 0]
click at [952, 402] on div at bounding box center [874, 409] width 652 height 19
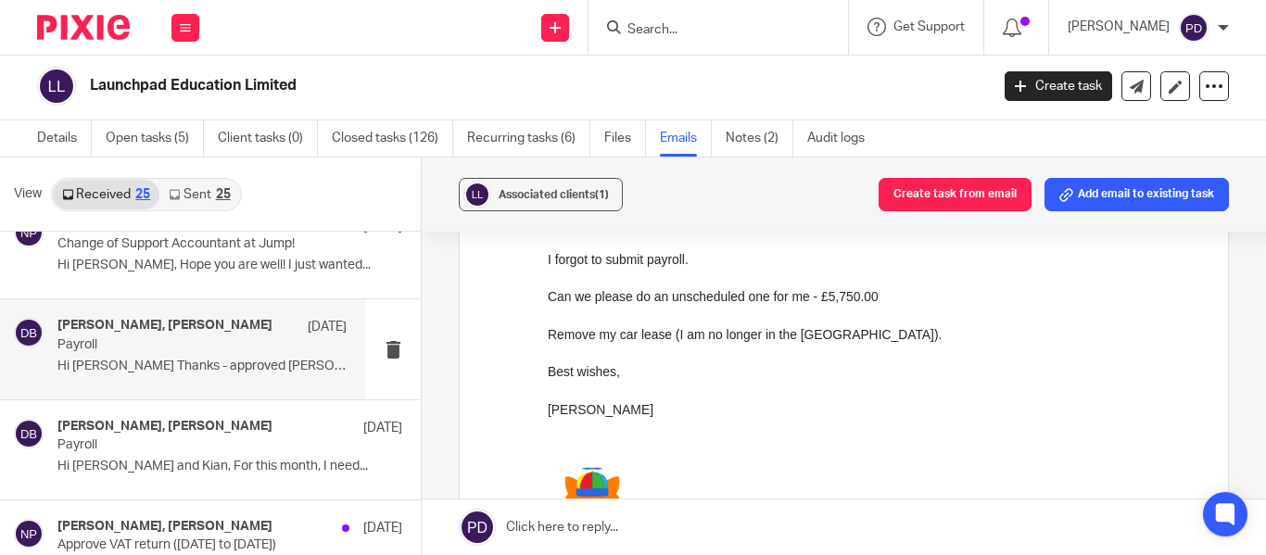
scroll to position [0, 0]
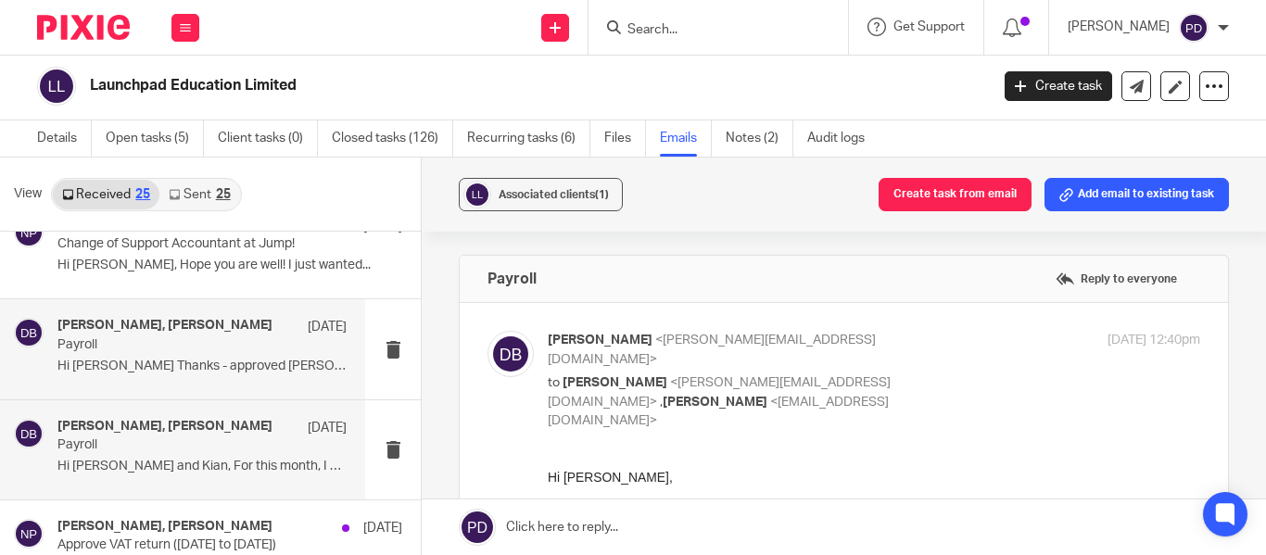
click at [273, 454] on div "[PERSON_NAME], [PERSON_NAME] [DATE] Payroll Hi [PERSON_NAME] and [PERSON_NAME],…" at bounding box center [201, 450] width 289 height 62
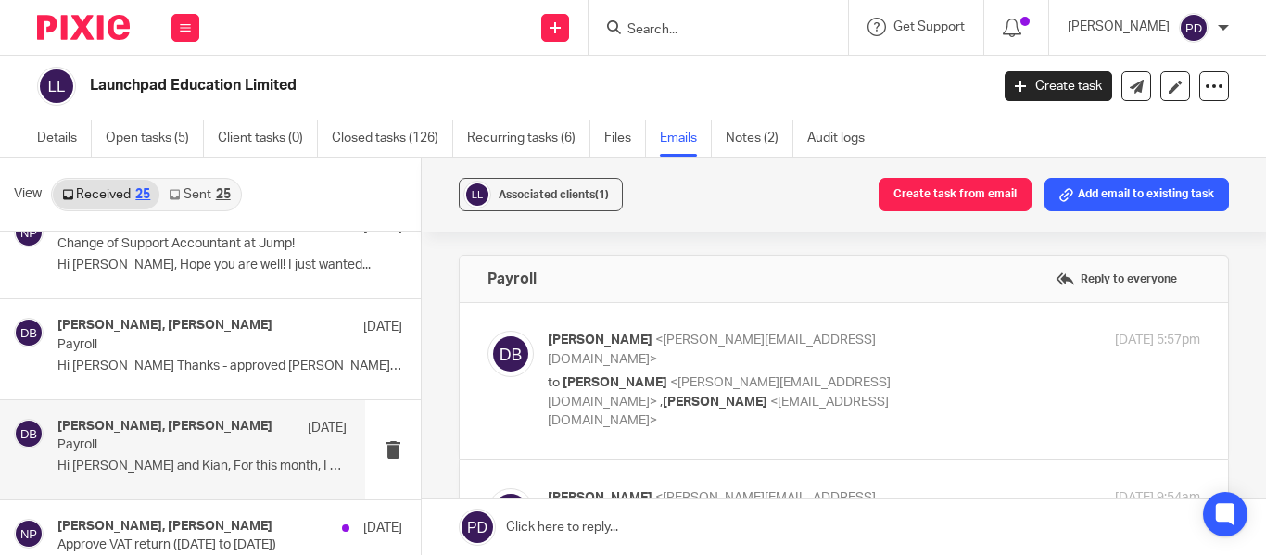
click at [880, 411] on label at bounding box center [844, 381] width 768 height 156
click at [487, 331] on input "checkbox" at bounding box center [487, 330] width 1 height 1
checkbox input "true"
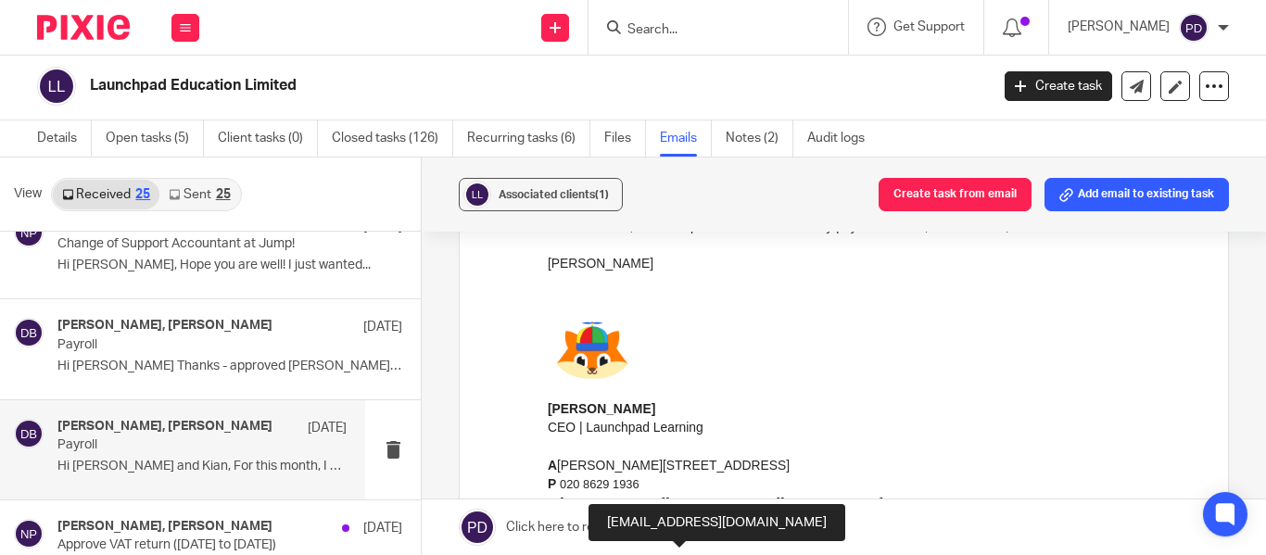
scroll to position [288, 0]
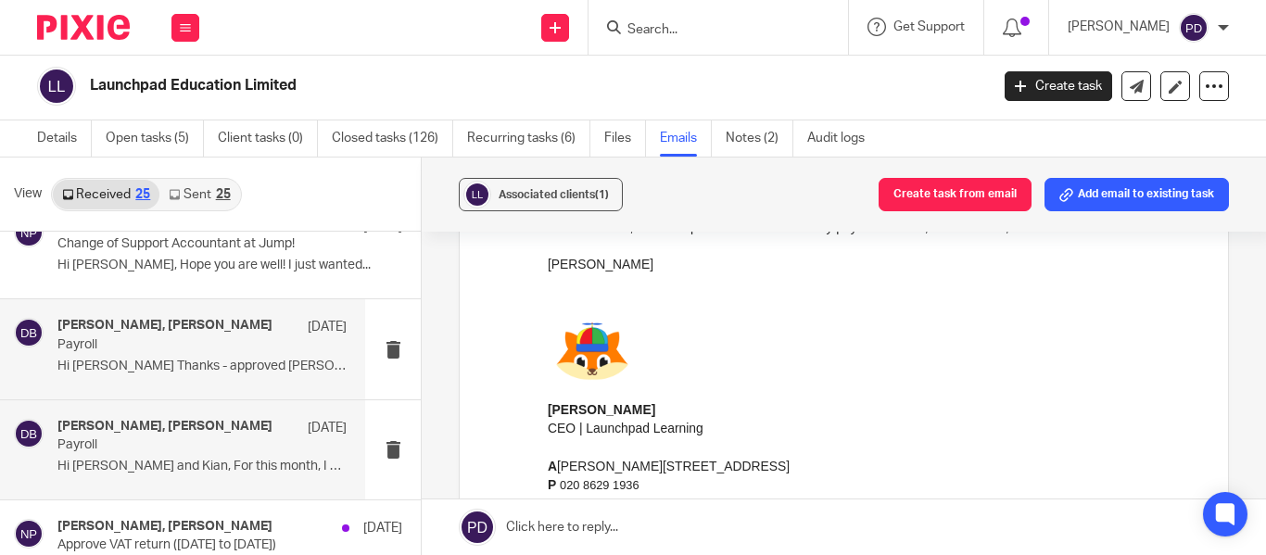
click at [184, 349] on p "Payroll" at bounding box center [173, 345] width 232 height 16
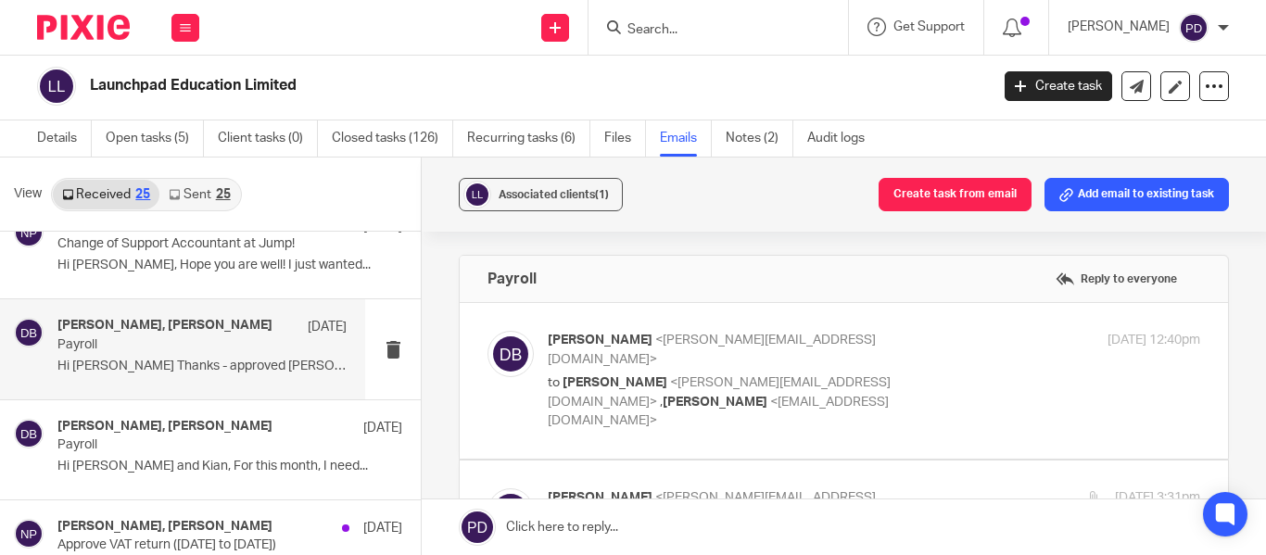
scroll to position [0, 0]
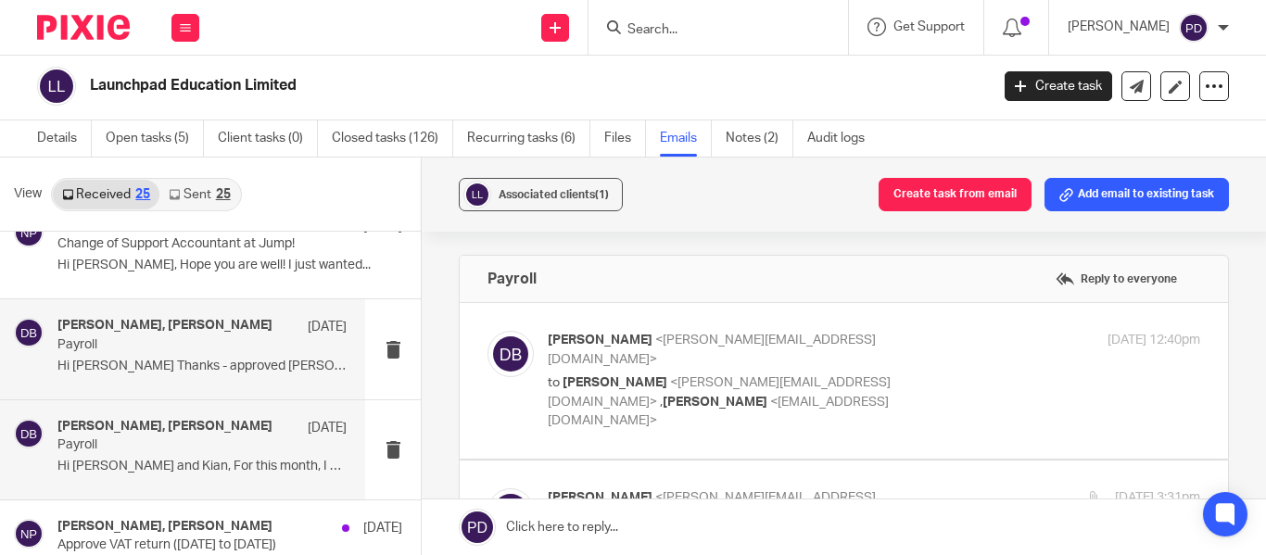
click at [168, 447] on p "Payroll" at bounding box center [173, 445] width 232 height 16
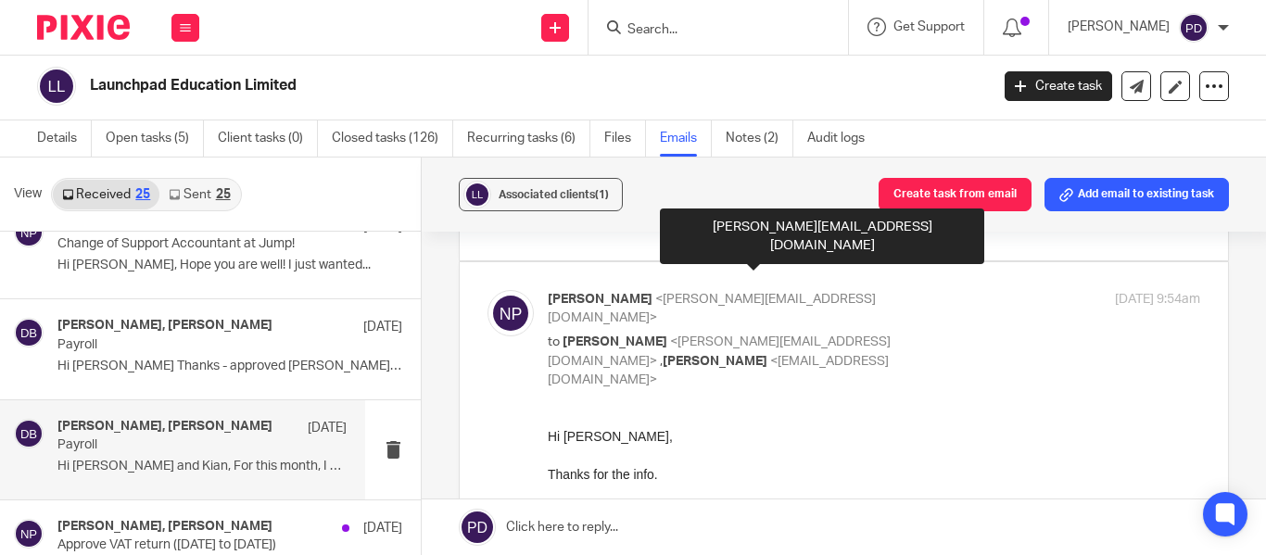
scroll to position [198, 0]
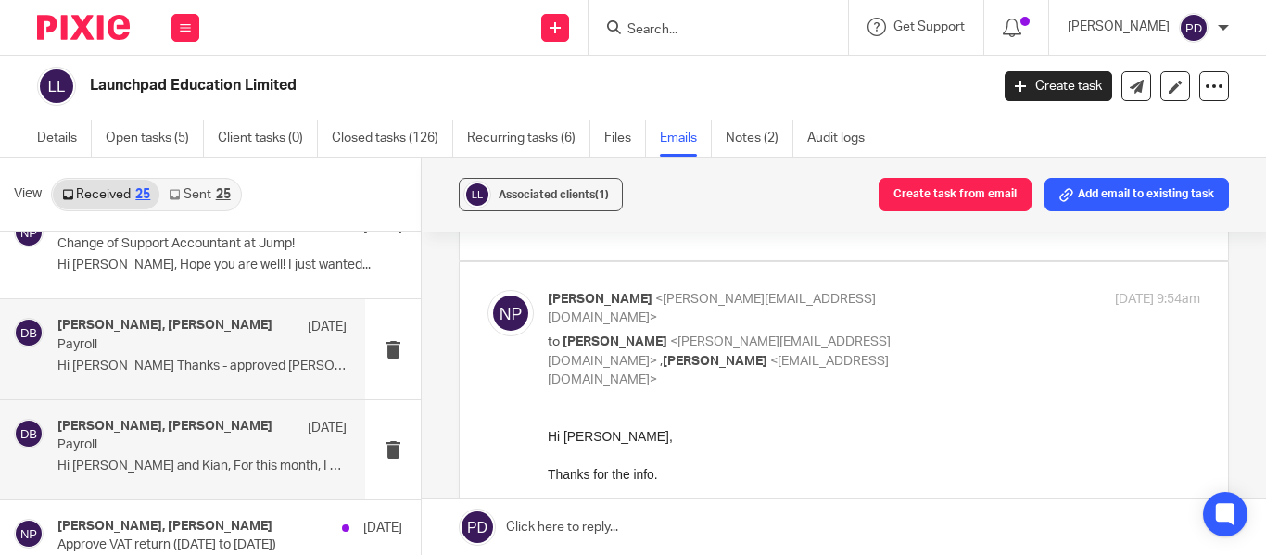
click at [248, 340] on p "Payroll" at bounding box center [173, 345] width 232 height 16
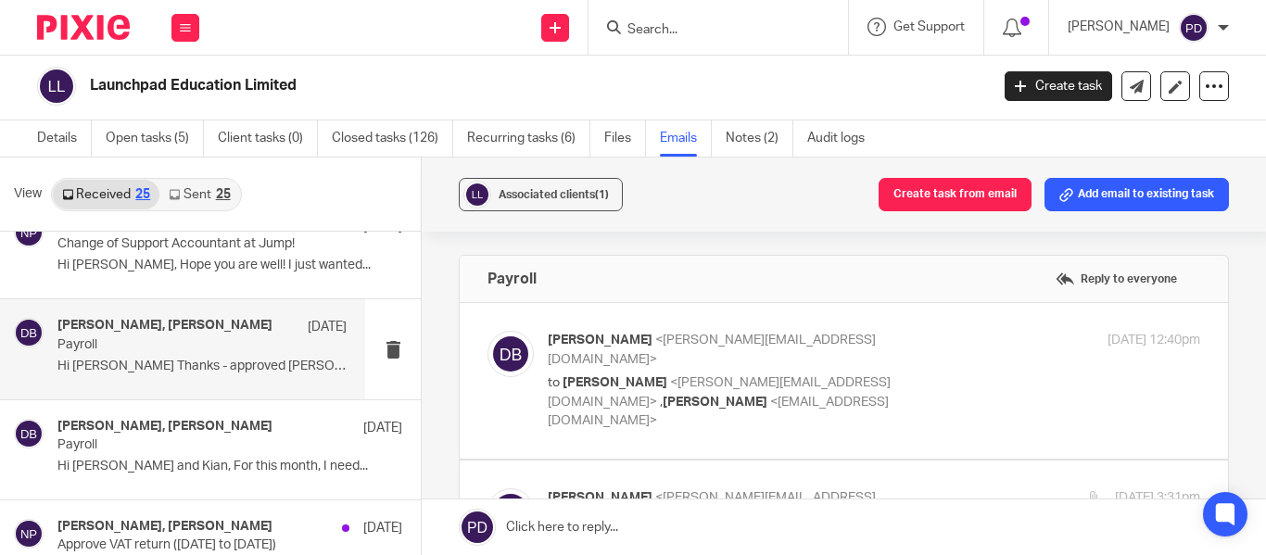
scroll to position [0, 0]
click at [731, 399] on label at bounding box center [844, 381] width 768 height 156
click at [487, 331] on input "checkbox" at bounding box center [487, 330] width 1 height 1
checkbox input "true"
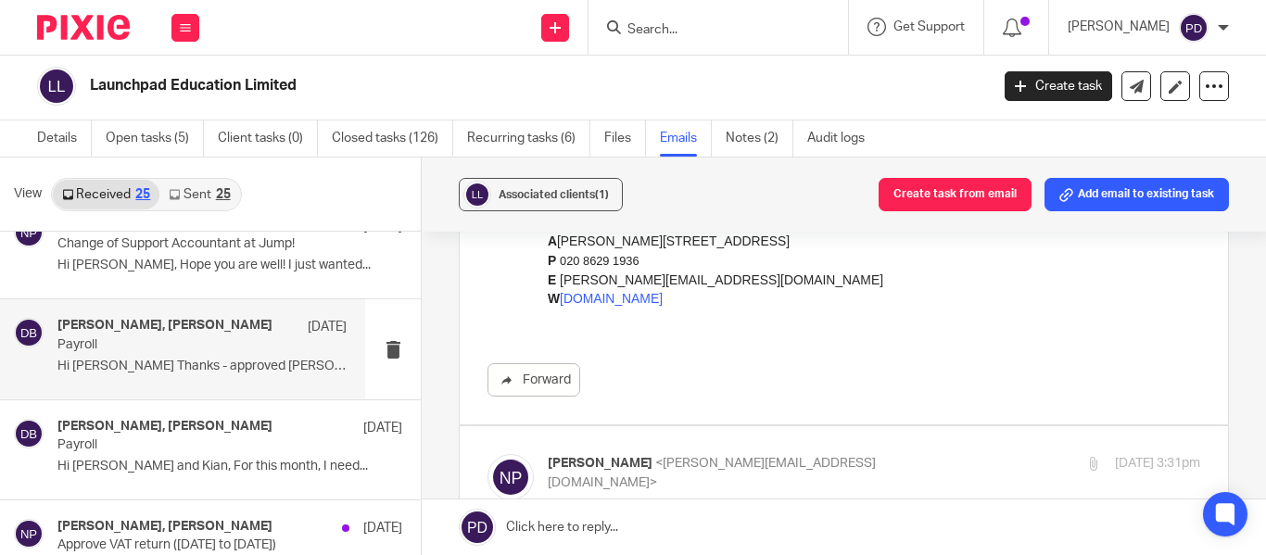
scroll to position [765, 0]
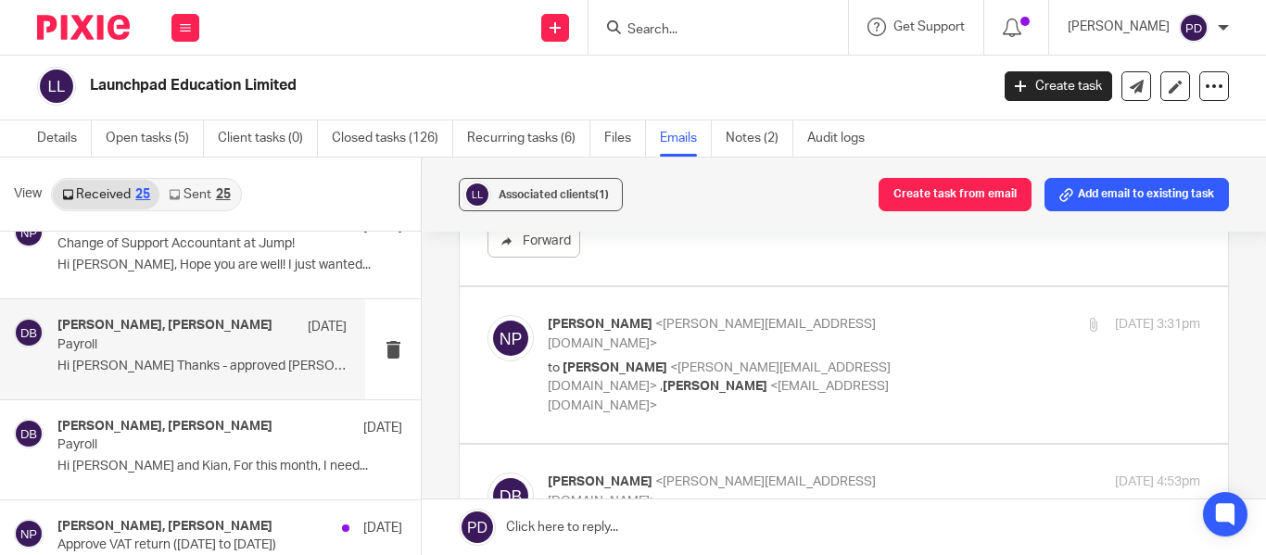
click at [646, 353] on label at bounding box center [844, 365] width 768 height 156
click at [487, 315] on input "checkbox" at bounding box center [487, 314] width 1 height 1
checkbox input "true"
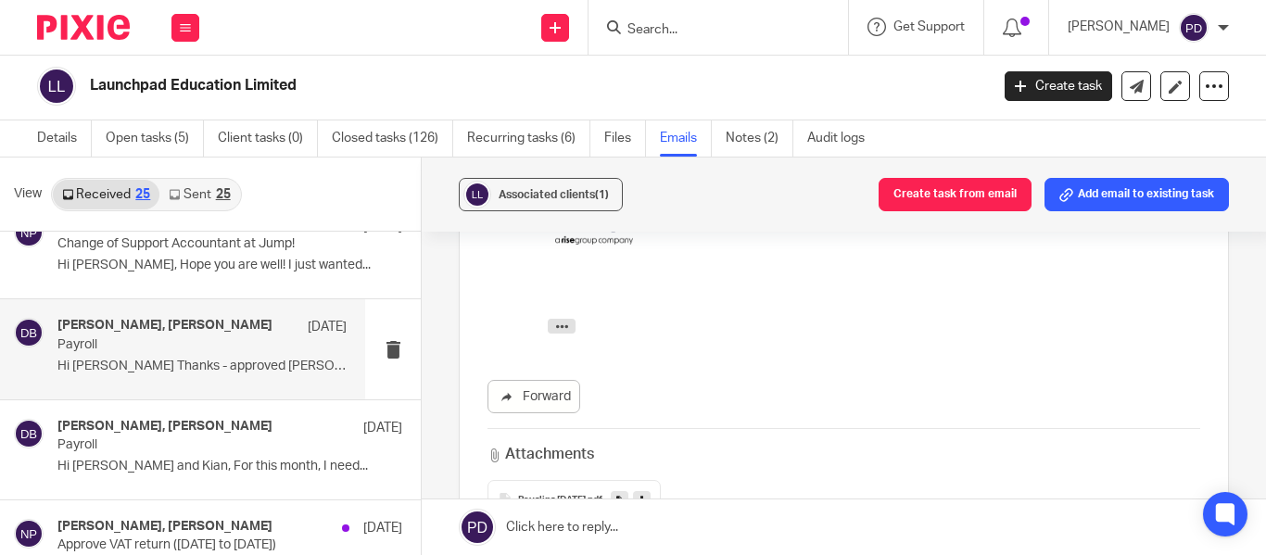
scroll to position [1290, 0]
click at [586, 496] on span "Payslips [DATE]" at bounding box center [552, 501] width 68 height 11
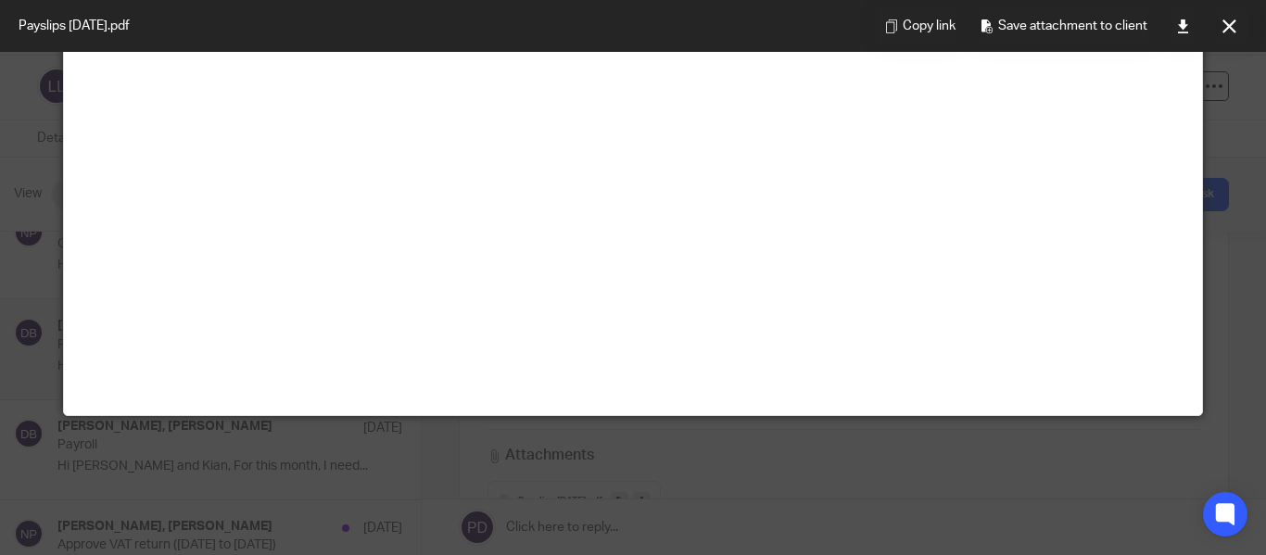
scroll to position [0, 0]
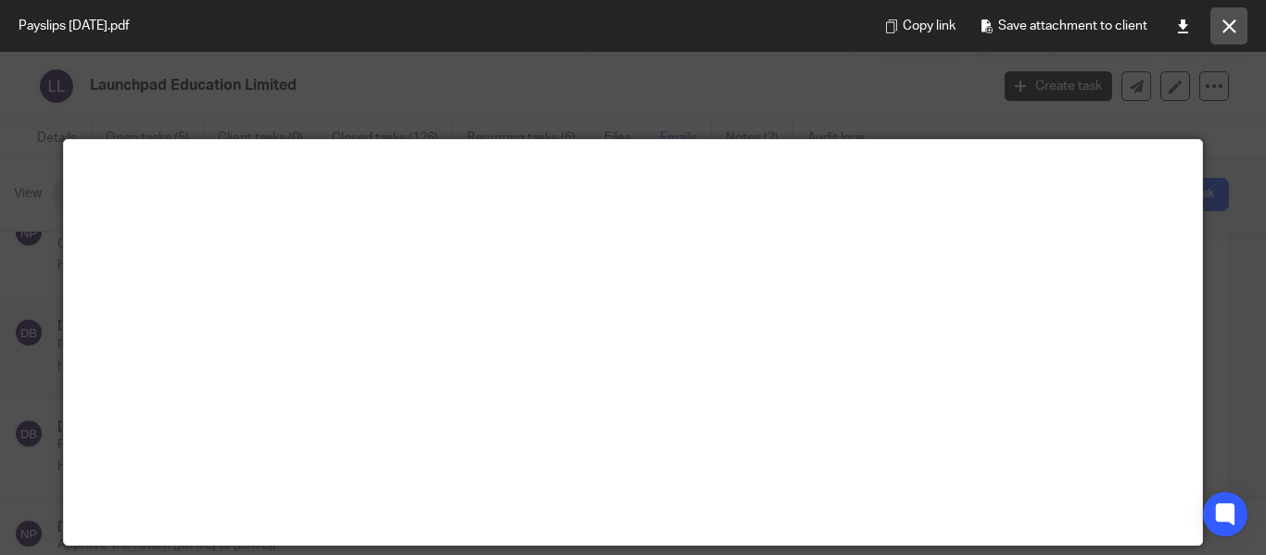
click at [1236, 26] on button at bounding box center [1228, 25] width 37 height 37
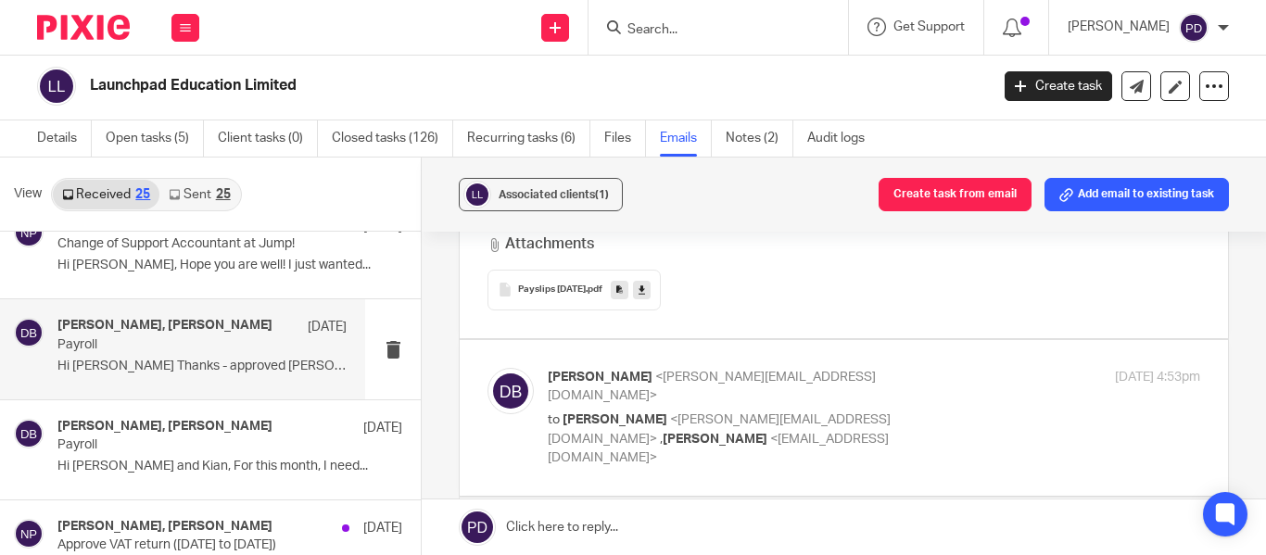
scroll to position [1506, 0]
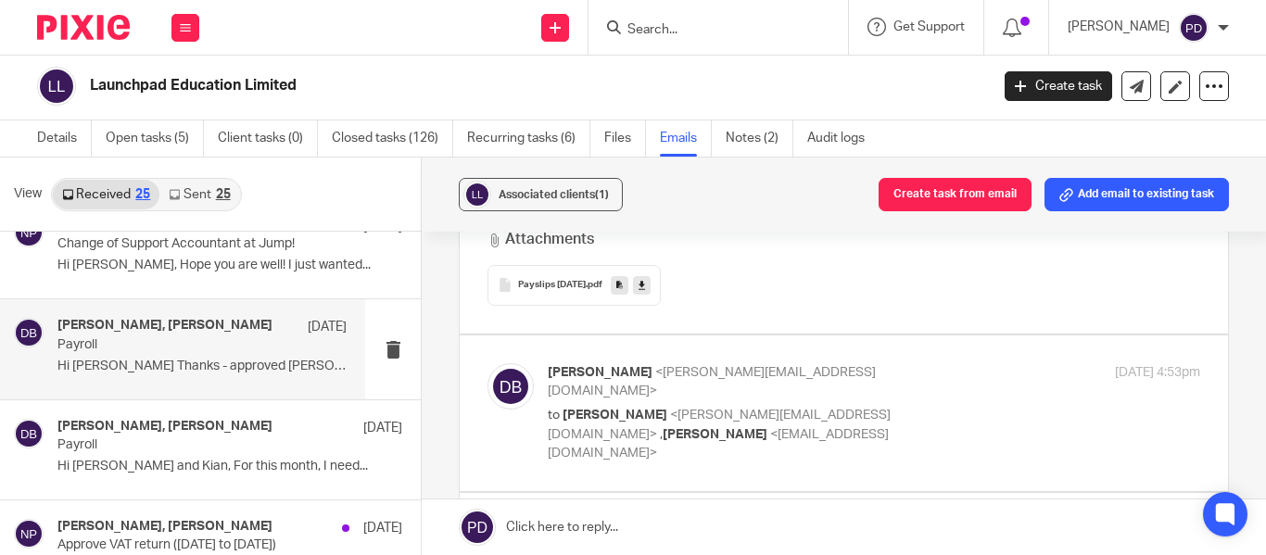
click at [698, 428] on span "<[EMAIL_ADDRESS][DOMAIN_NAME]>" at bounding box center [718, 444] width 341 height 32
checkbox input "true"
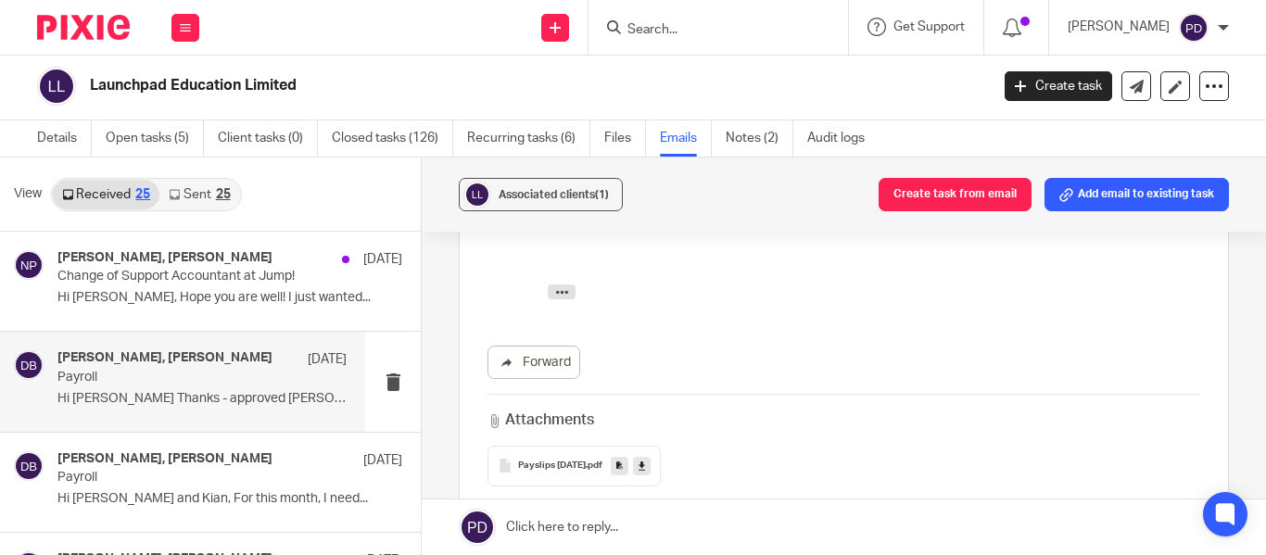
scroll to position [0, 0]
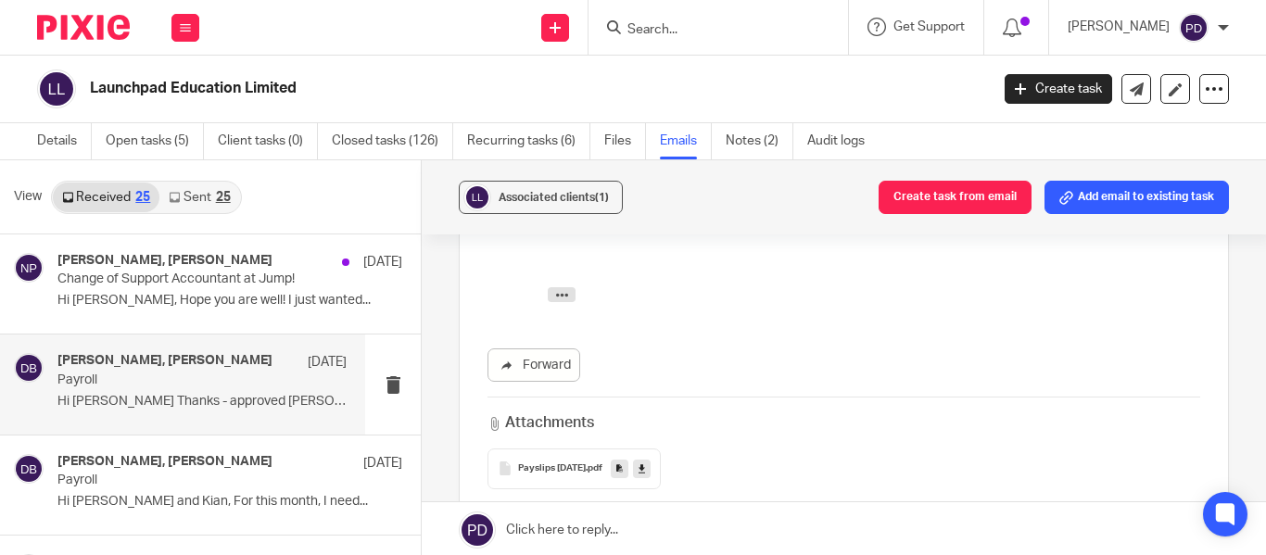
click at [110, 201] on link "Received 25" at bounding box center [106, 198] width 107 height 30
click at [119, 190] on link "Received 25" at bounding box center [106, 198] width 107 height 30
click at [180, 188] on link "Sent 25" at bounding box center [199, 198] width 80 height 30
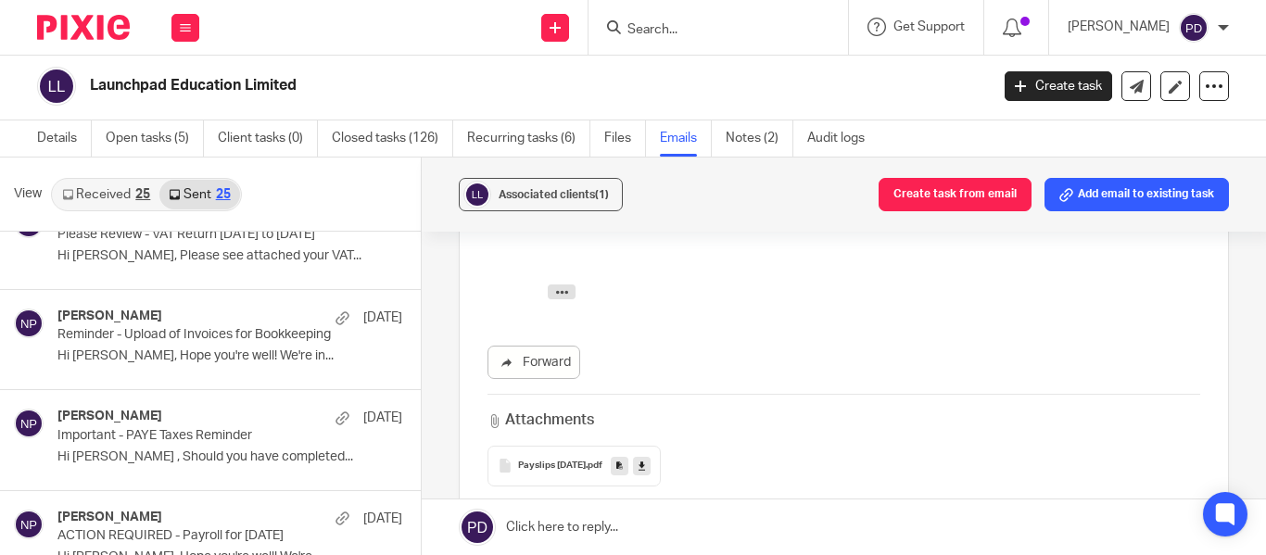
scroll to position [244, 0]
click at [26, 192] on span "View" at bounding box center [28, 193] width 28 height 19
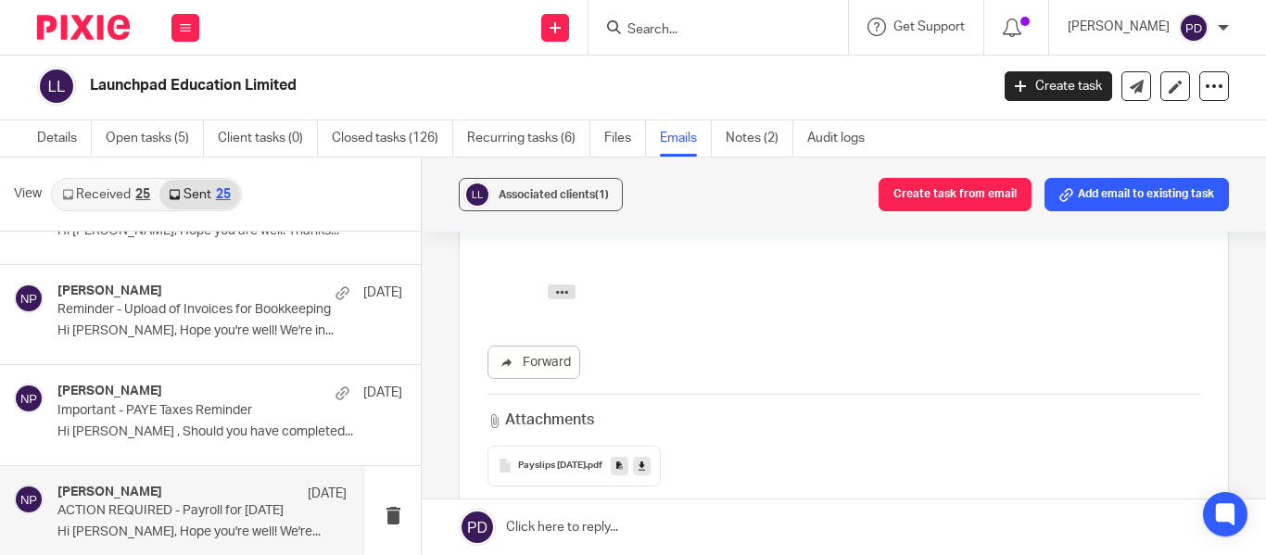
scroll to position [901, 0]
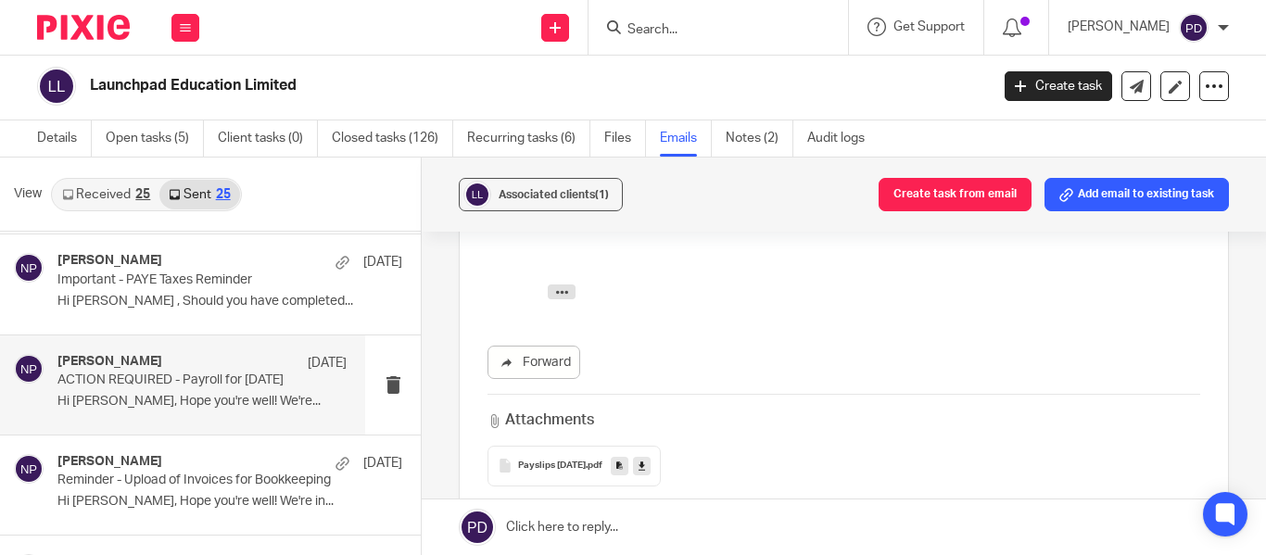
click at [234, 412] on div "[PERSON_NAME] [DATE] ACTION REQUIRED - Payroll for [DATE] Hi [PERSON_NAME], Hop…" at bounding box center [201, 385] width 289 height 62
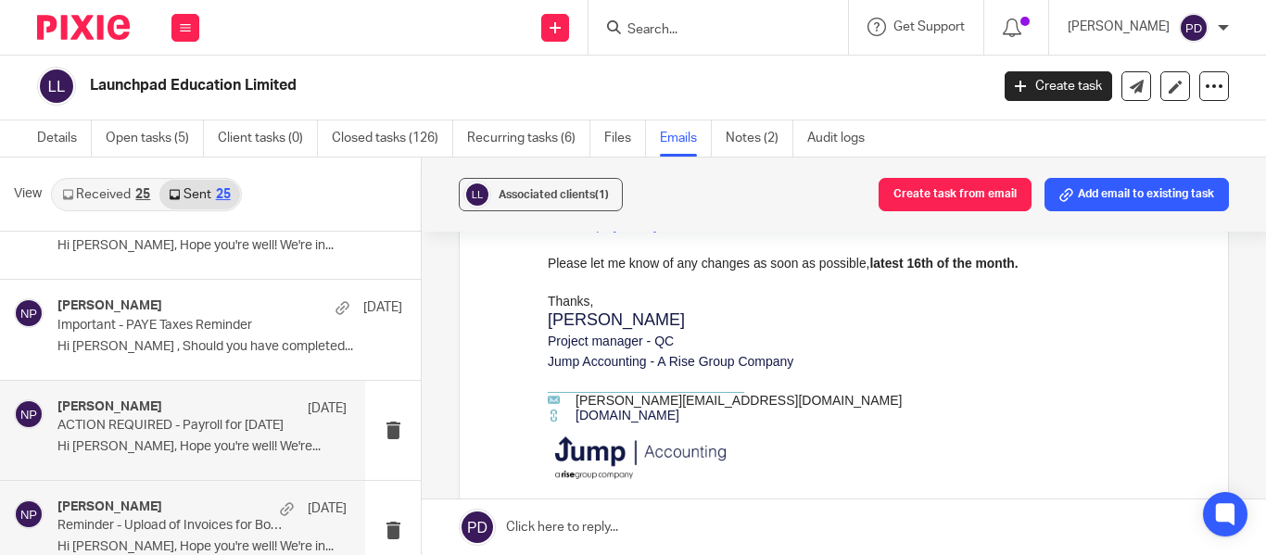
scroll to position [855, 0]
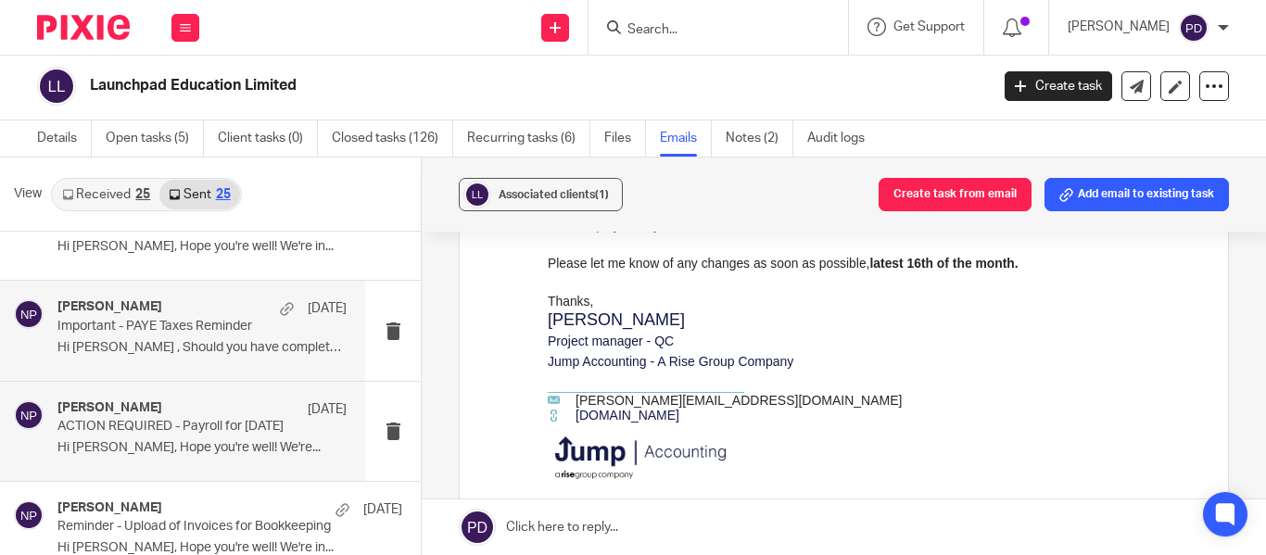
click at [210, 354] on p "Hi [PERSON_NAME] , Should you have completed..." at bounding box center [201, 348] width 289 height 16
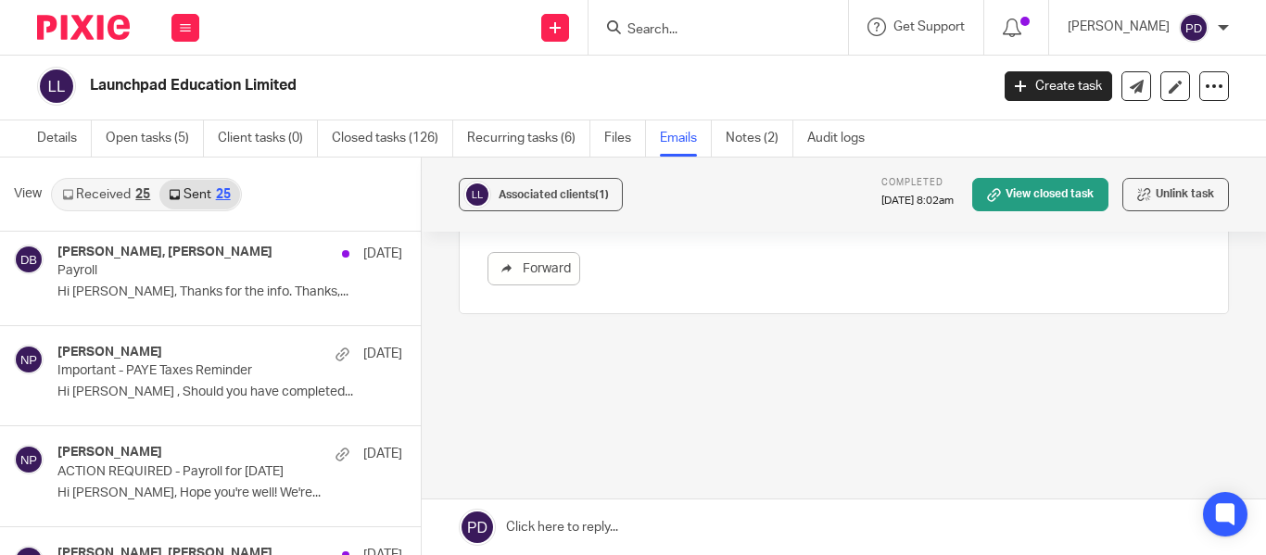
scroll to position [1373, 0]
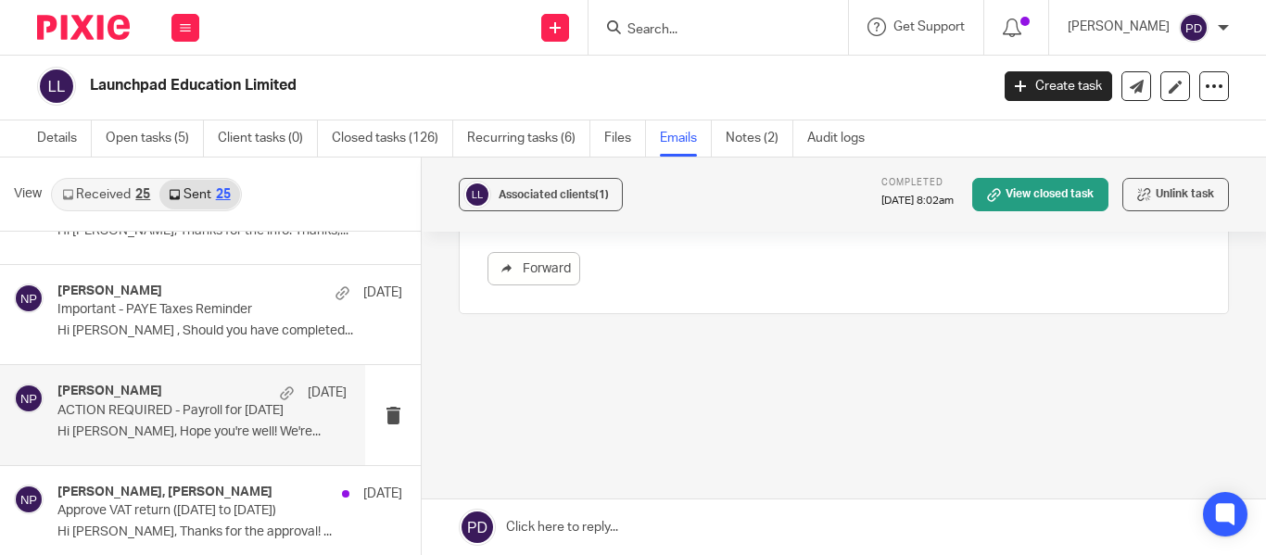
click at [181, 446] on div "[PERSON_NAME] [DATE] ACTION REQUIRED - Payroll for [DATE] Hi [PERSON_NAME], Hop…" at bounding box center [201, 415] width 289 height 62
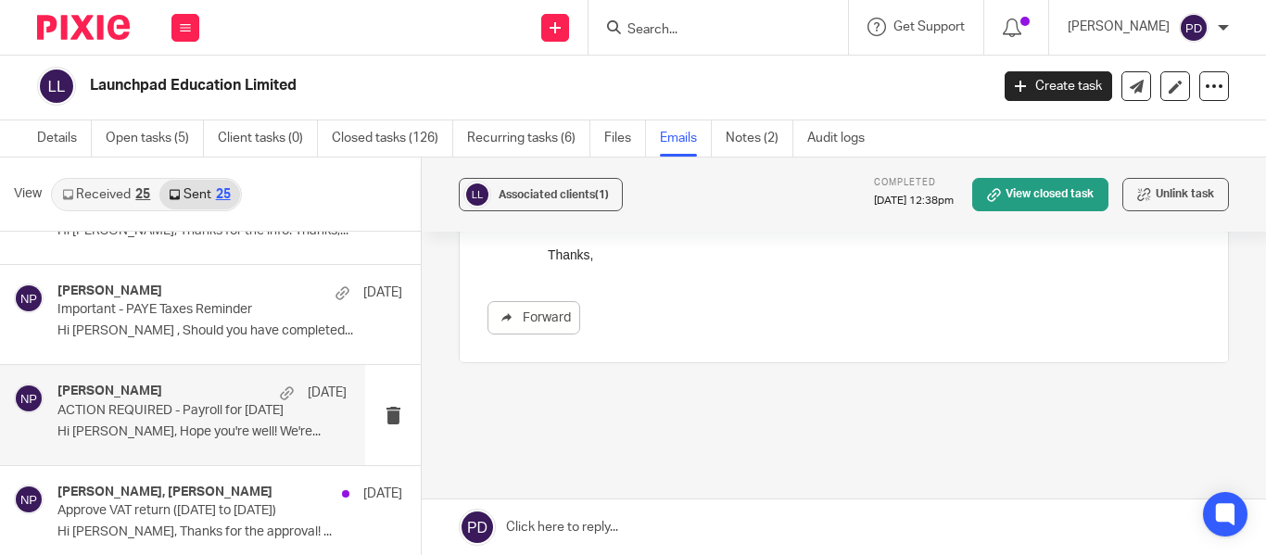
scroll to position [630, 0]
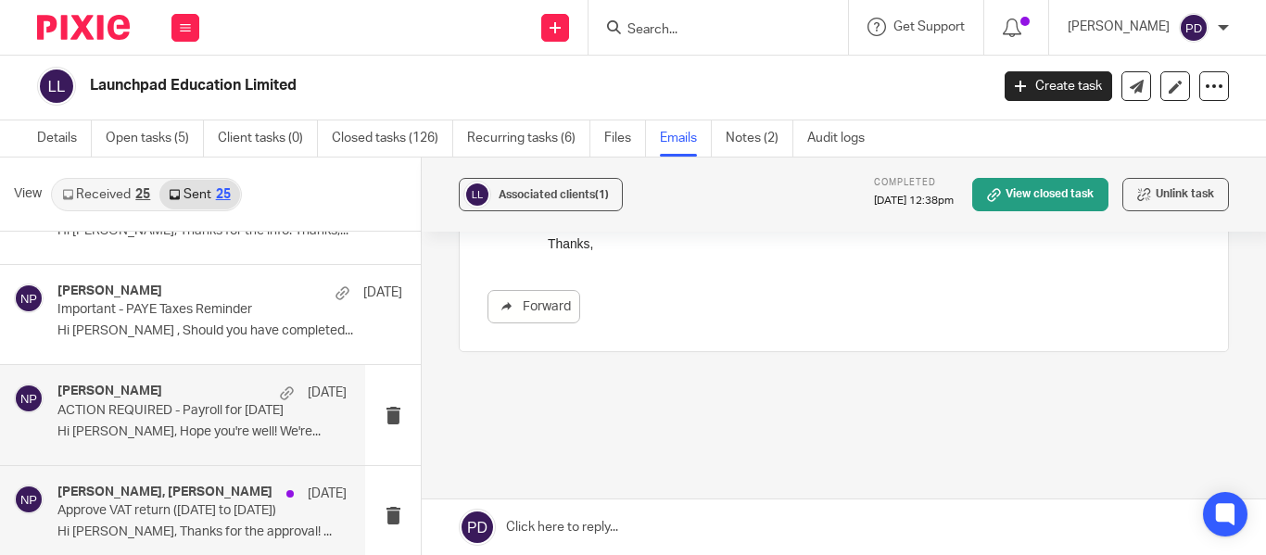
click at [177, 515] on p "Approve VAT return ([DATE] to [DATE])" at bounding box center [173, 511] width 232 height 16
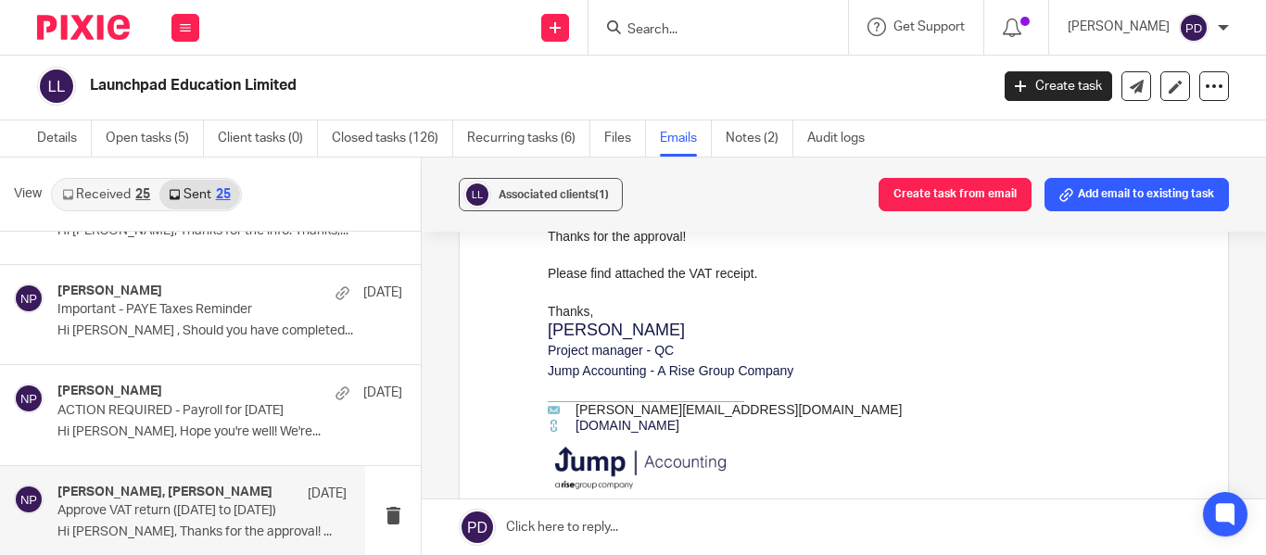
scroll to position [961, 0]
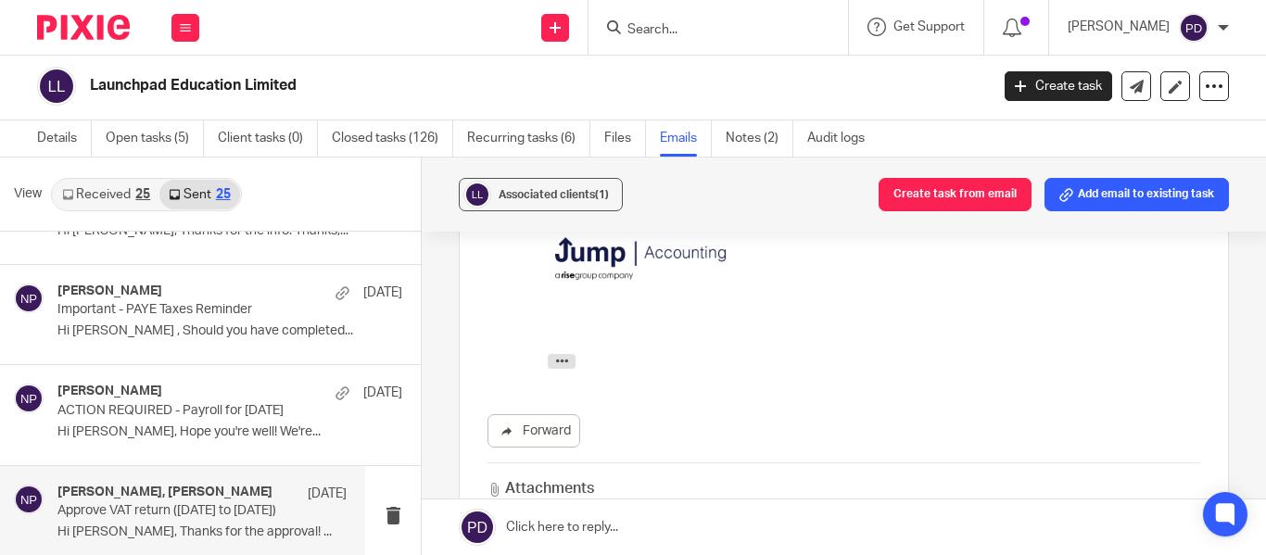
click at [123, 196] on link "Received 25" at bounding box center [106, 195] width 107 height 30
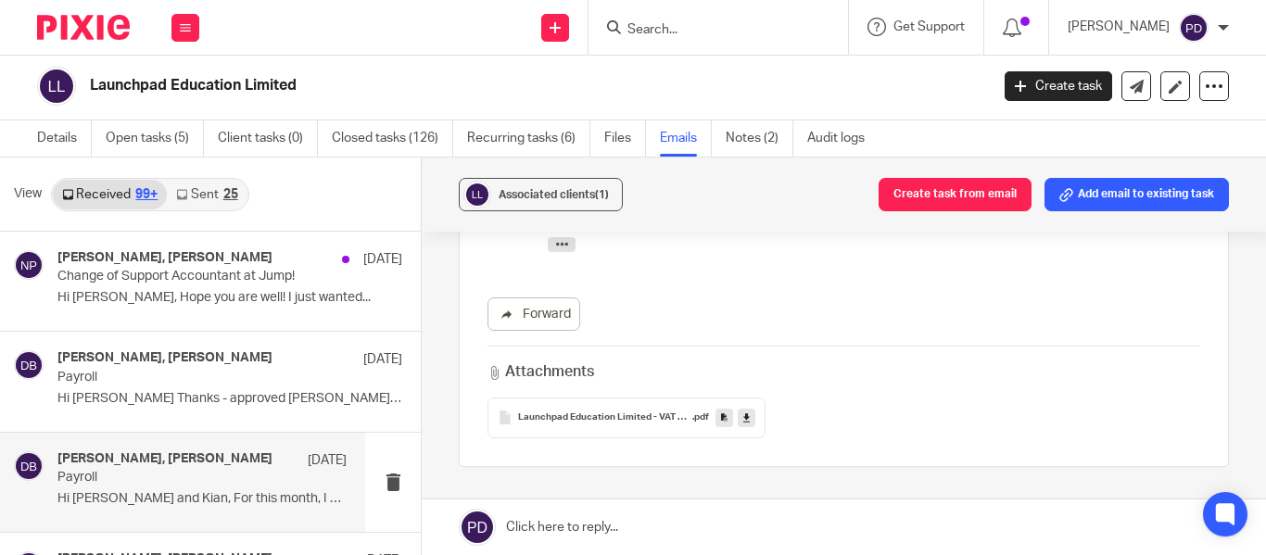
scroll to position [0, 0]
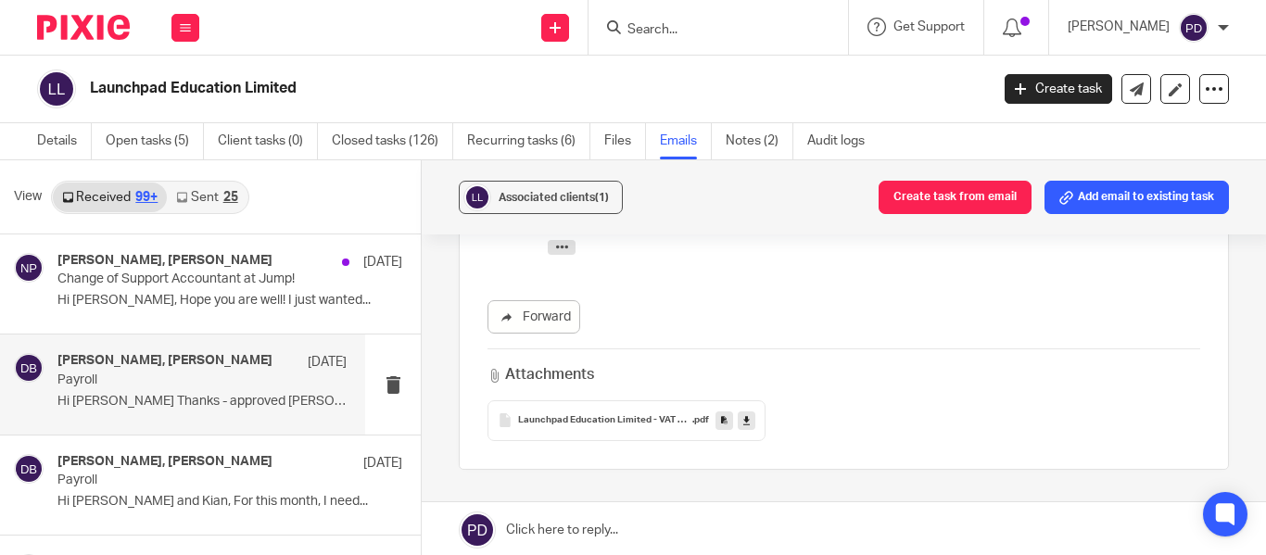
click at [204, 391] on div "[PERSON_NAME], [PERSON_NAME] [DATE] Payroll Hi [PERSON_NAME] Thanks - approved …" at bounding box center [201, 384] width 289 height 62
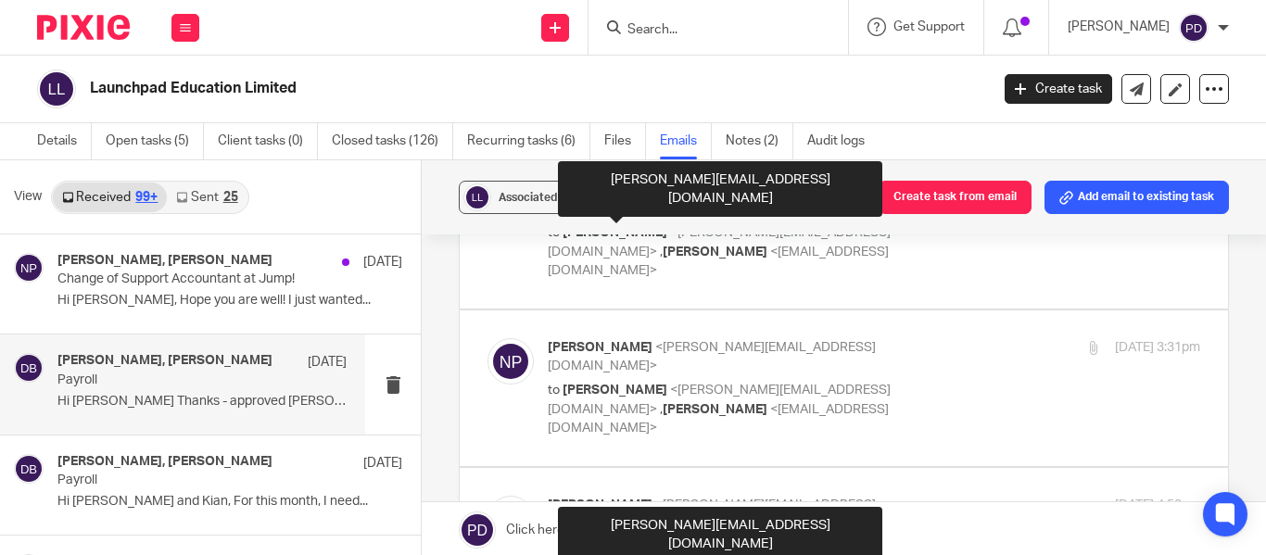
scroll to position [152, 0]
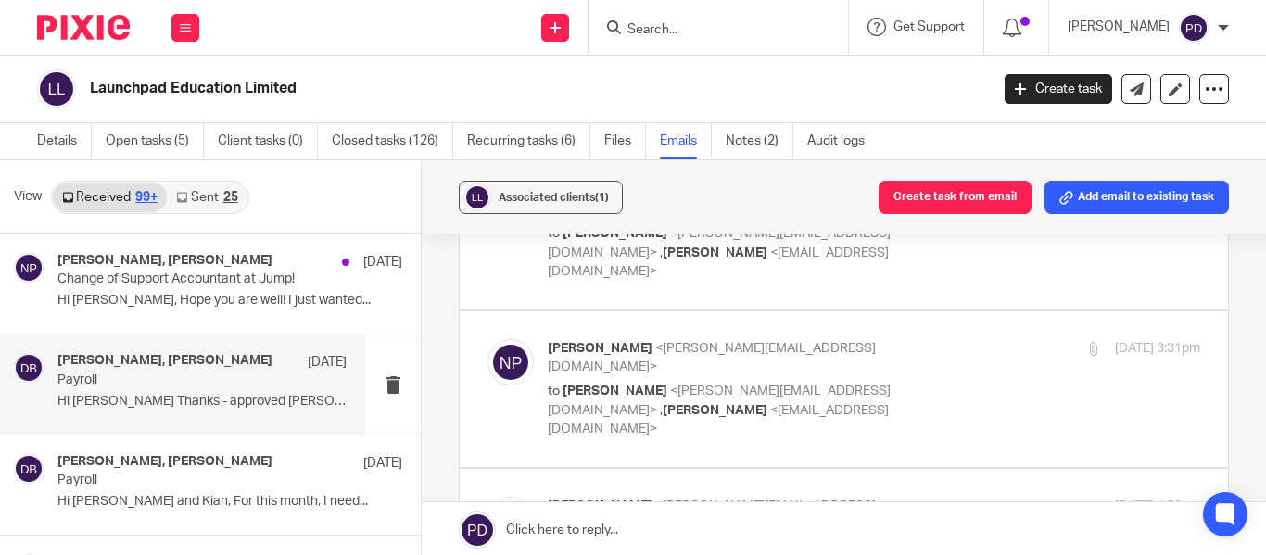
click at [648, 375] on label at bounding box center [844, 389] width 768 height 156
click at [487, 339] on input "checkbox" at bounding box center [487, 338] width 1 height 1
checkbox input "true"
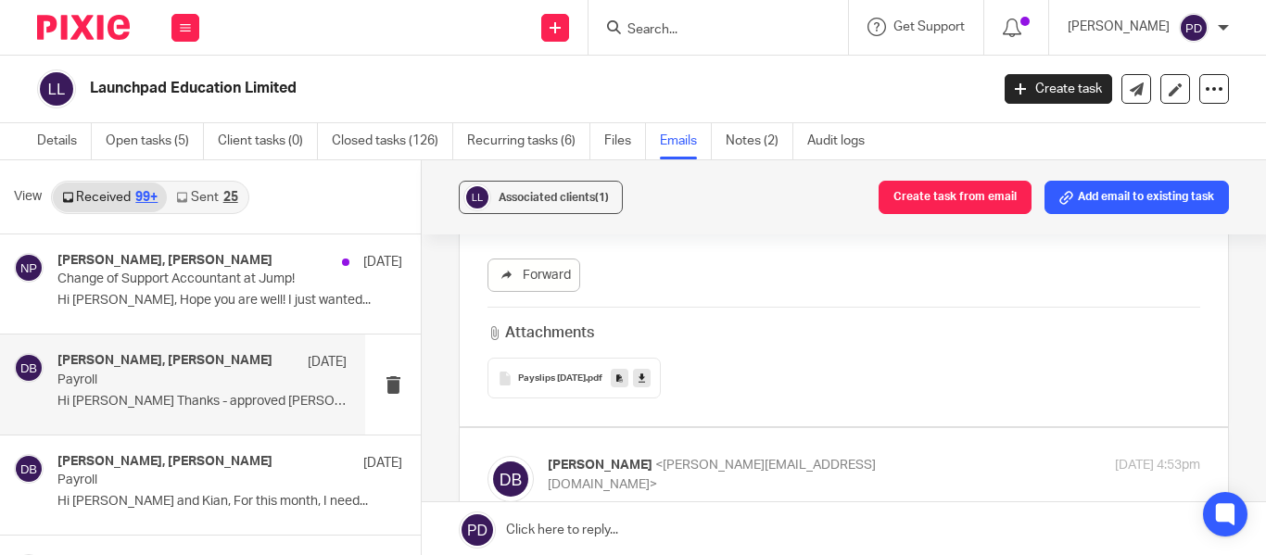
scroll to position [936, 0]
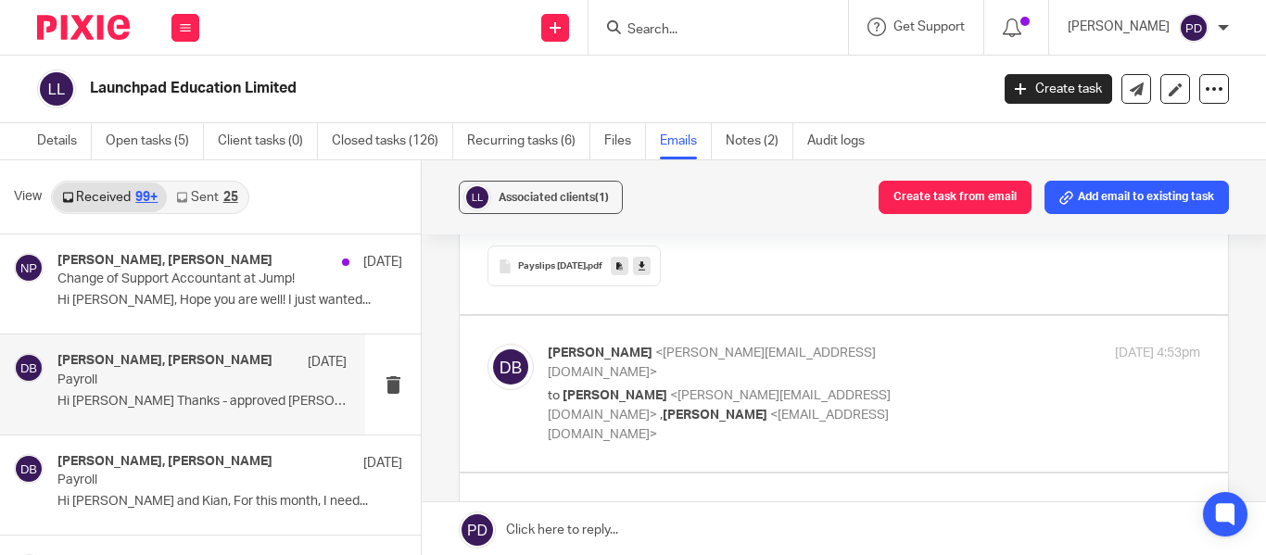
click at [886, 386] on p "to [PERSON_NAME] <[PERSON_NAME][EMAIL_ADDRESS][DOMAIN_NAME]> , [PERSON_NAME] <[…" at bounding box center [765, 414] width 435 height 57
click at [934, 386] on p "to [PERSON_NAME] <[PERSON_NAME][EMAIL_ADDRESS][DOMAIN_NAME]> , [PERSON_NAME] <[…" at bounding box center [765, 414] width 435 height 57
checkbox input "false"
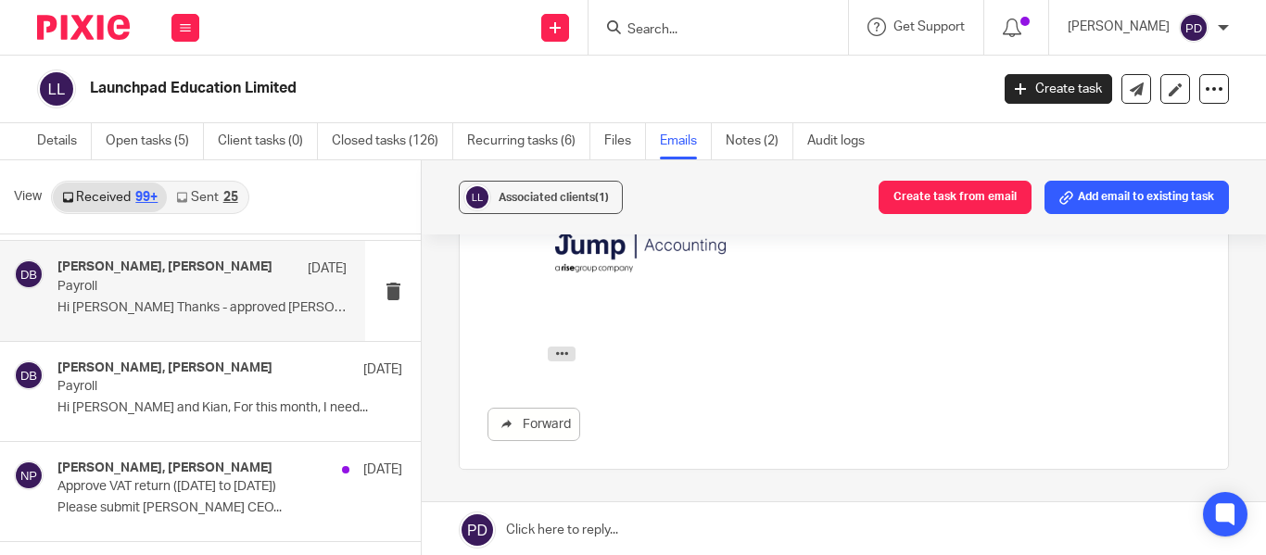
scroll to position [95, 0]
click at [219, 298] on div "[PERSON_NAME], [PERSON_NAME] [DATE] Payroll Hi [PERSON_NAME] Thanks - approved …" at bounding box center [201, 290] width 289 height 62
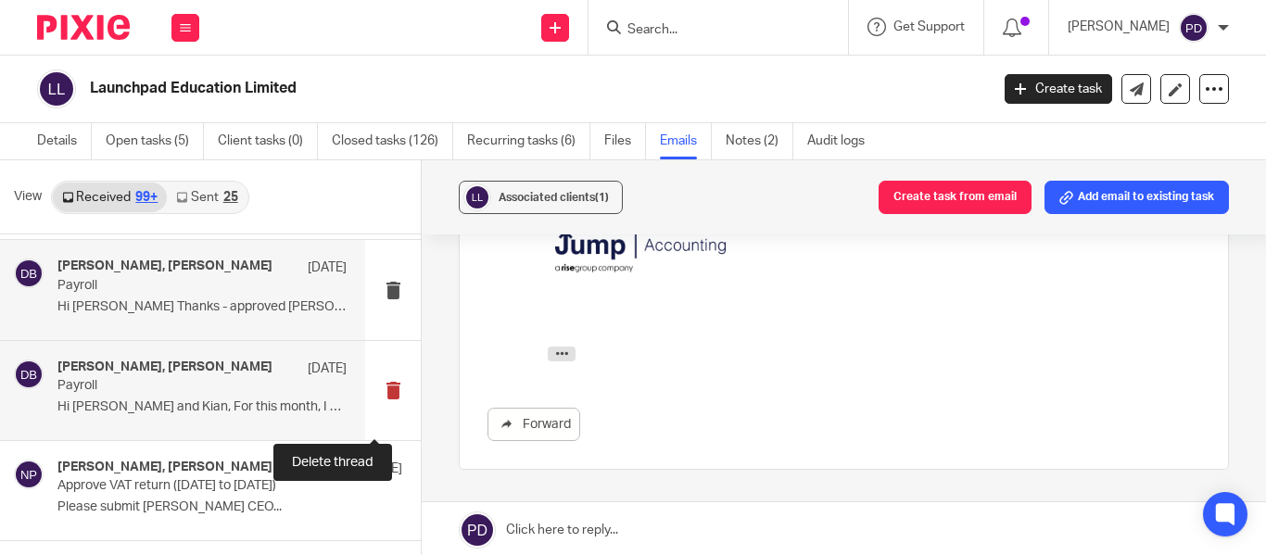
scroll to position [0, 0]
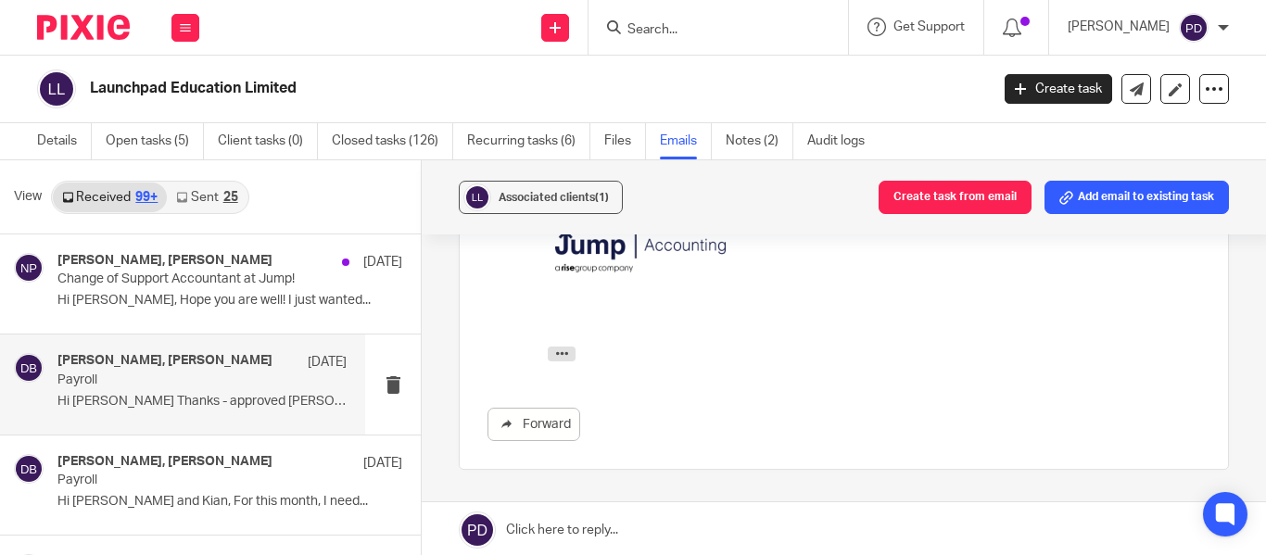
click at [120, 208] on link "Received 99+" at bounding box center [110, 198] width 114 height 30
click at [192, 198] on link "Sent 25" at bounding box center [207, 198] width 80 height 30
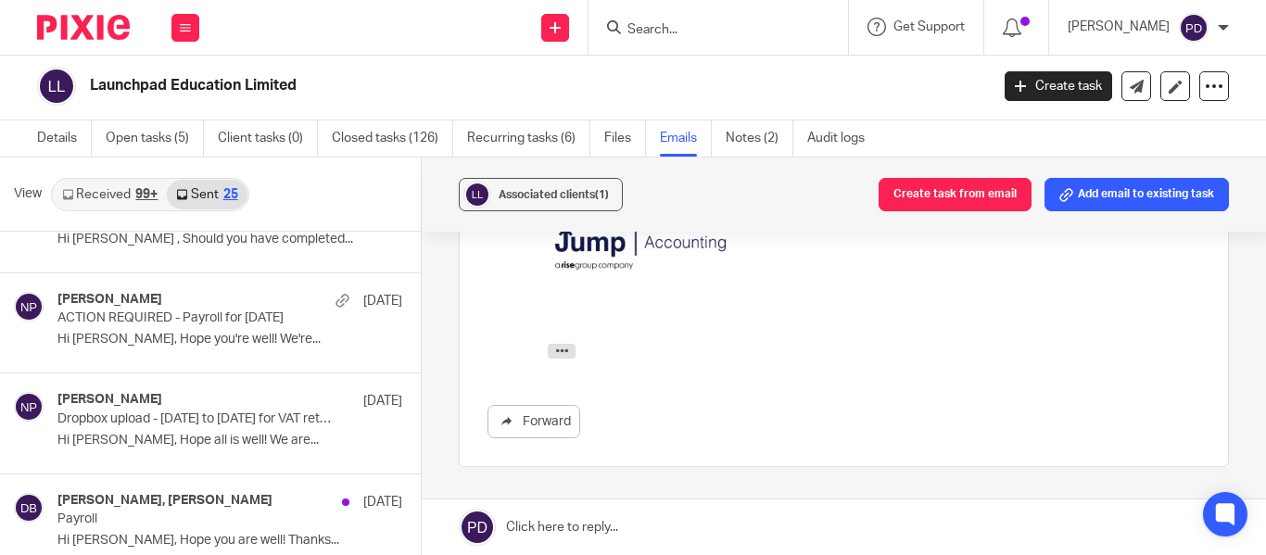
scroll to position [461, 0]
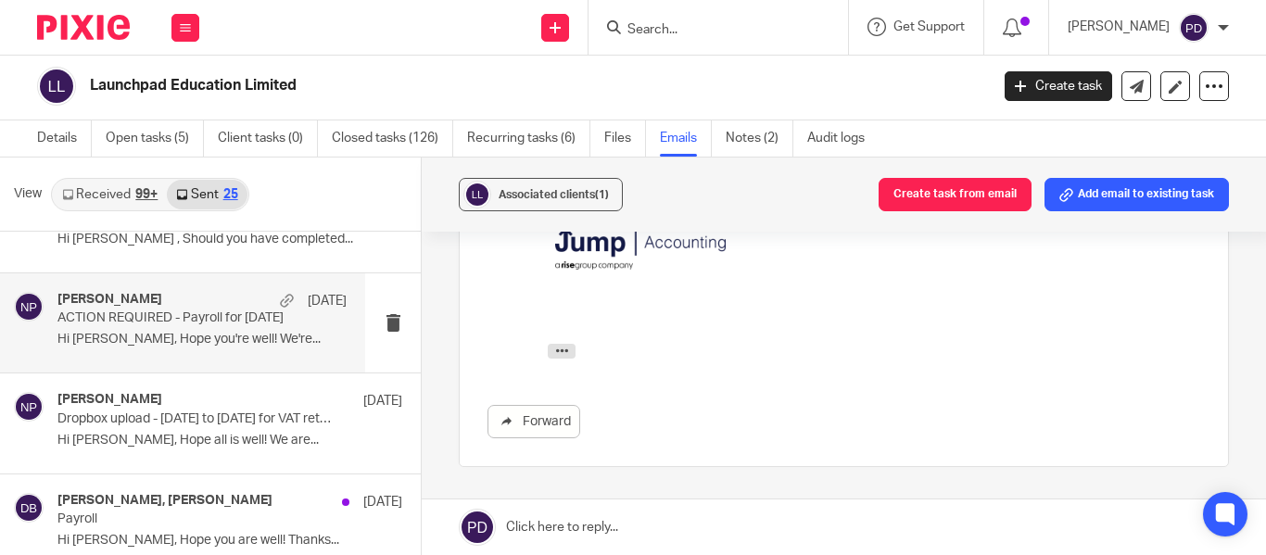
click at [221, 326] on p "ACTION REQUIRED - Payroll for [DATE]" at bounding box center [173, 318] width 232 height 16
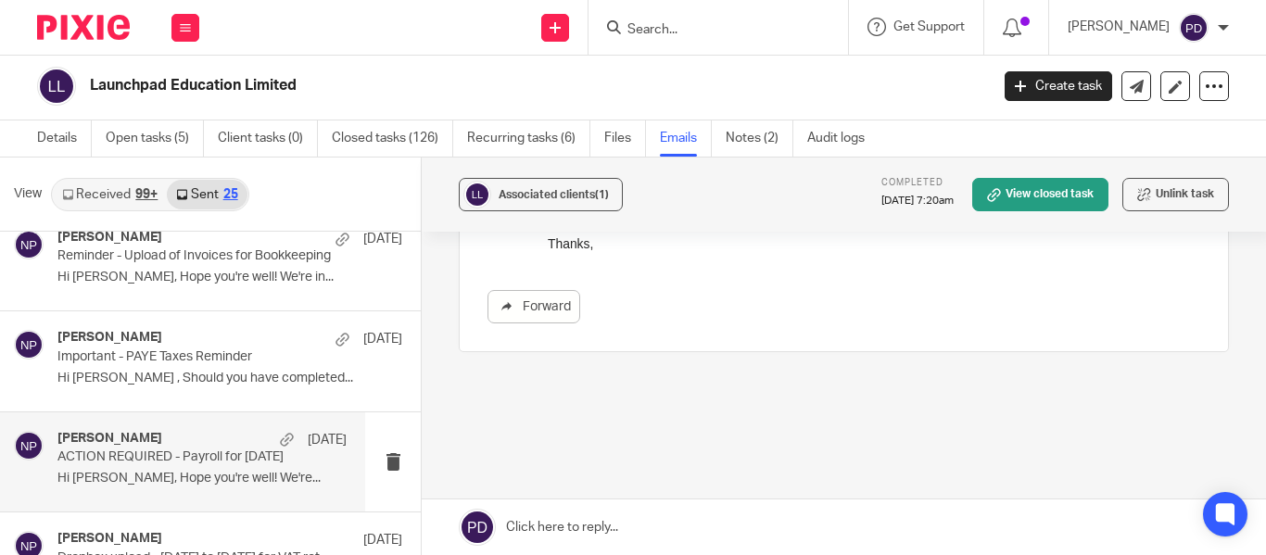
scroll to position [321, 0]
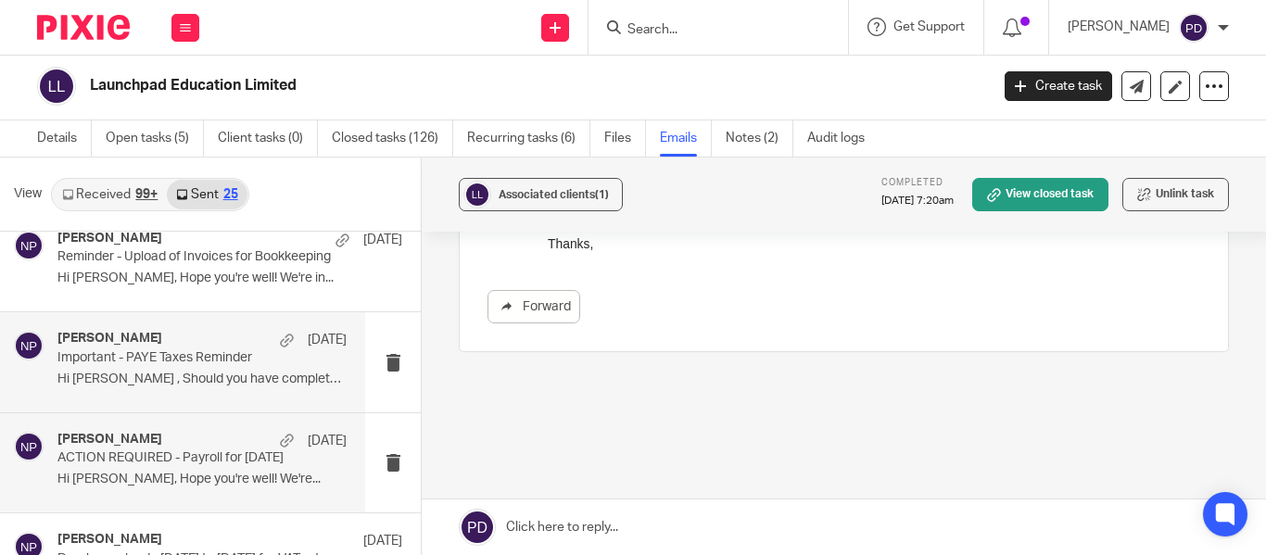
click at [196, 364] on p "Important - PAYE Taxes Reminder" at bounding box center [173, 358] width 232 height 16
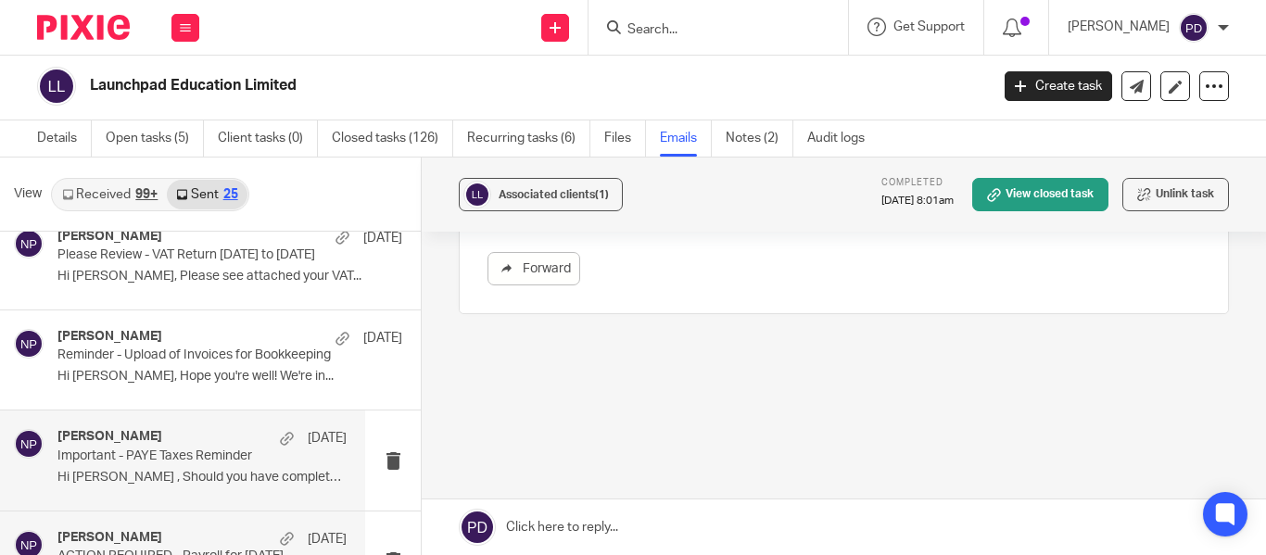
scroll to position [178, 0]
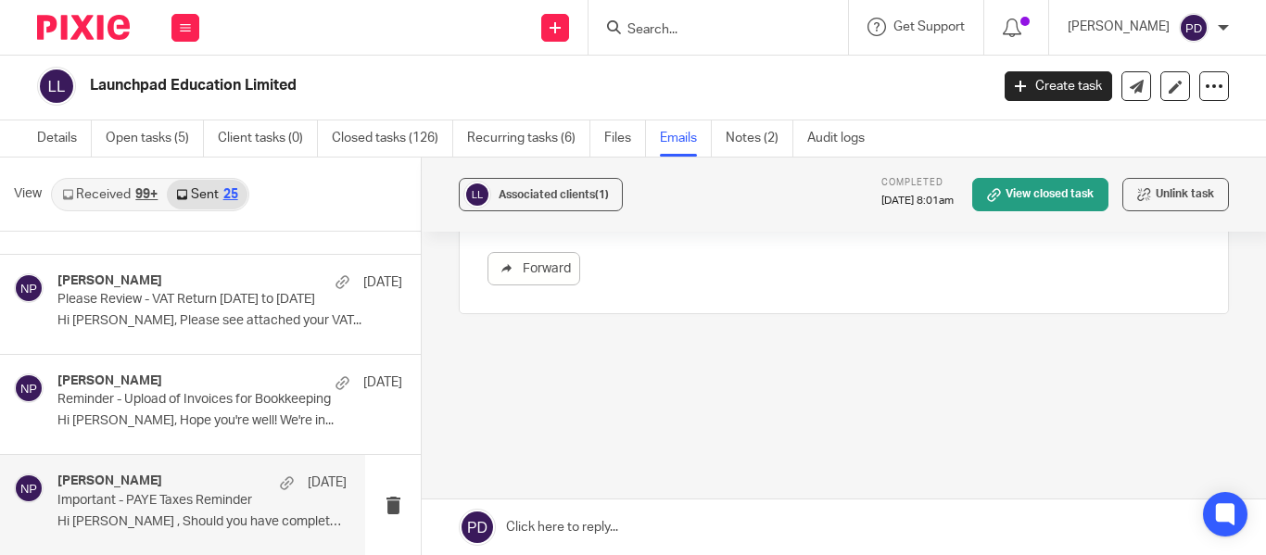
click at [108, 415] on p "Hi [PERSON_NAME], Hope you're well! We're in..." at bounding box center [229, 421] width 345 height 16
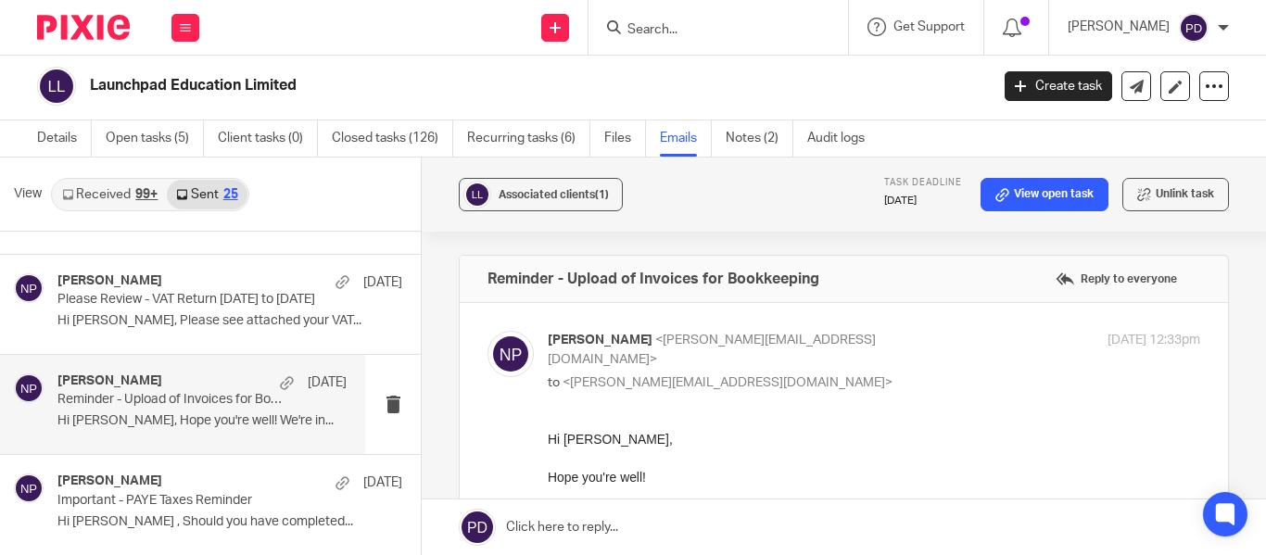
scroll to position [0, 0]
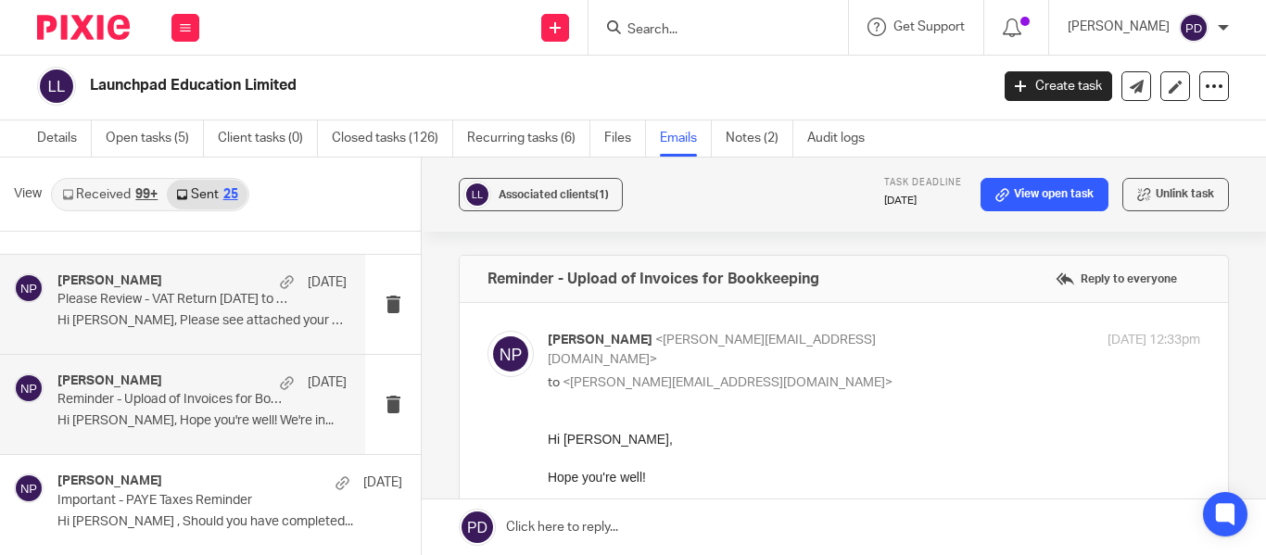
click at [171, 326] on p "Hi [PERSON_NAME], Please see attached your VAT..." at bounding box center [201, 321] width 289 height 16
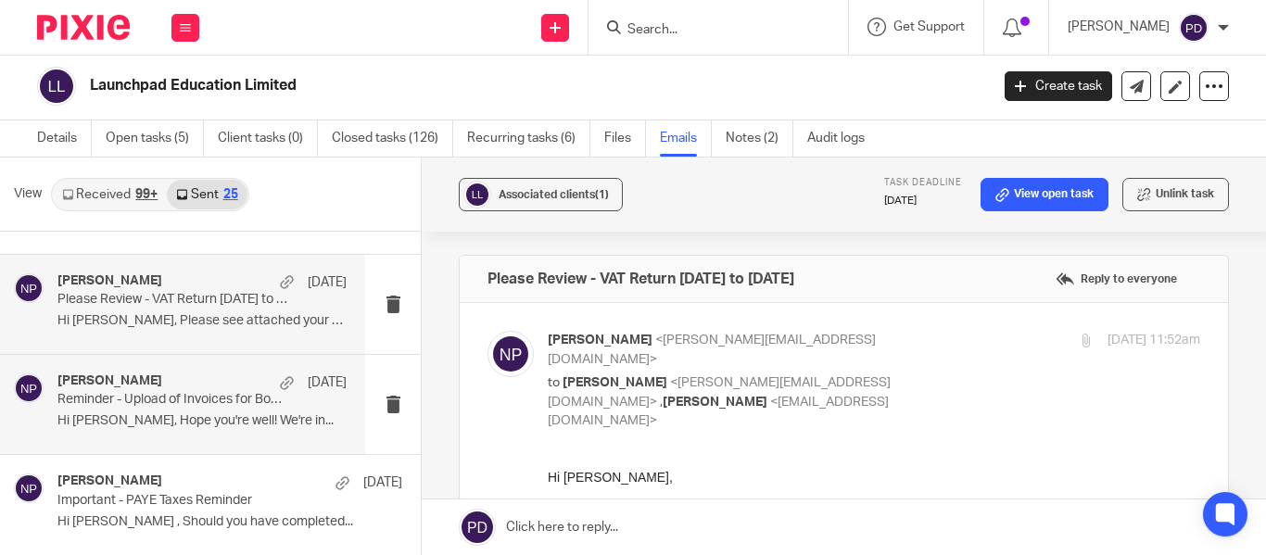
scroll to position [6, 0]
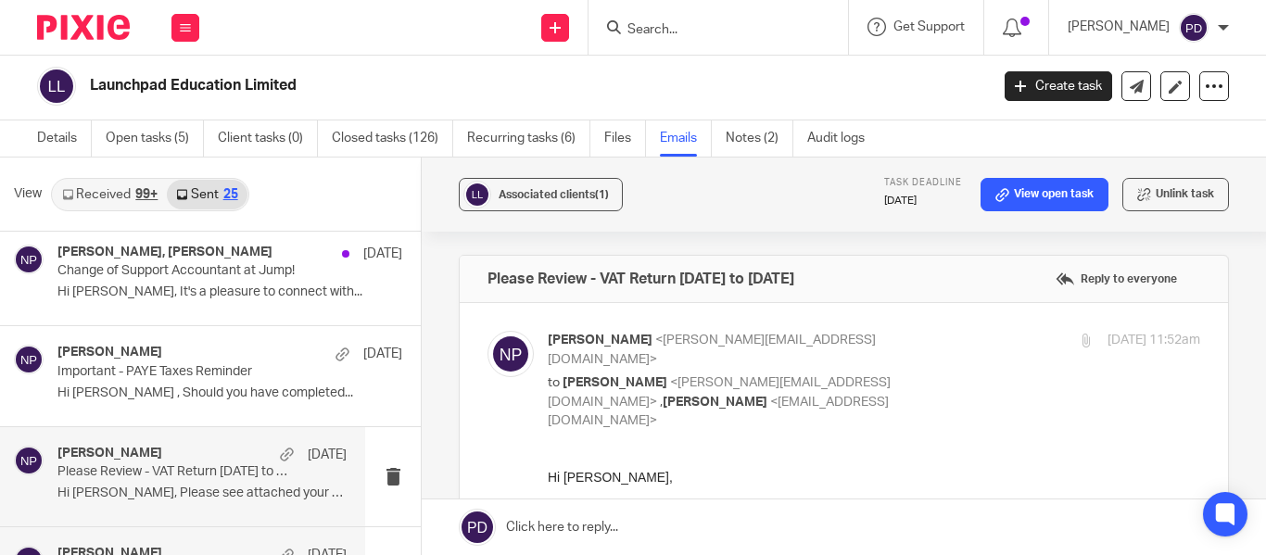
click at [176, 380] on div "[PERSON_NAME] [DATE] Important - PAYE Taxes Reminder Hi [PERSON_NAME] , Should …" at bounding box center [229, 376] width 345 height 62
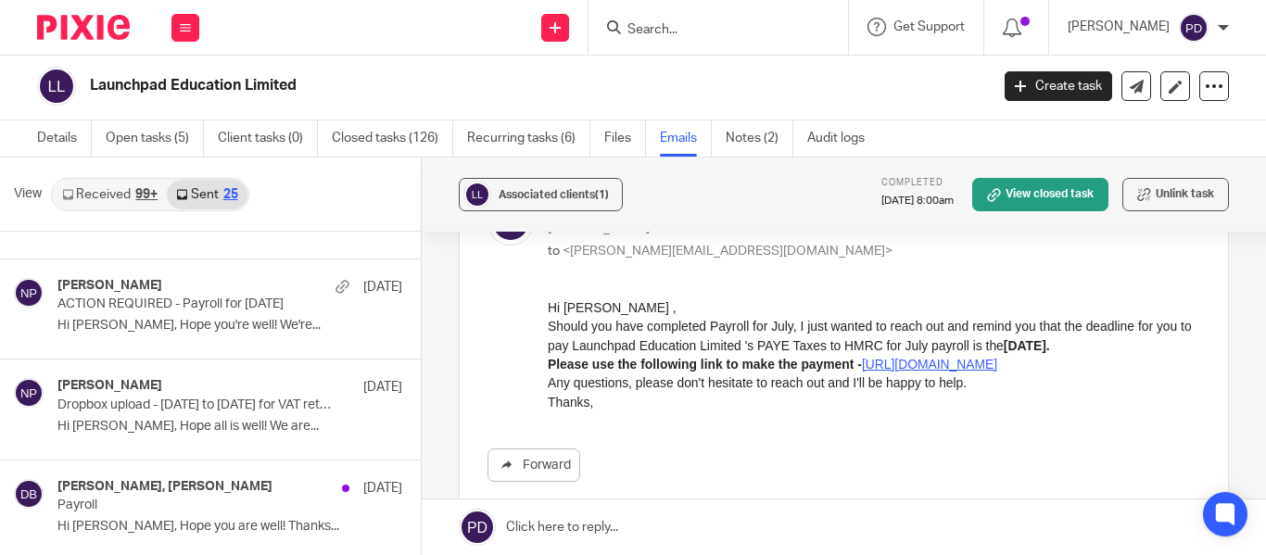
scroll to position [552, 0]
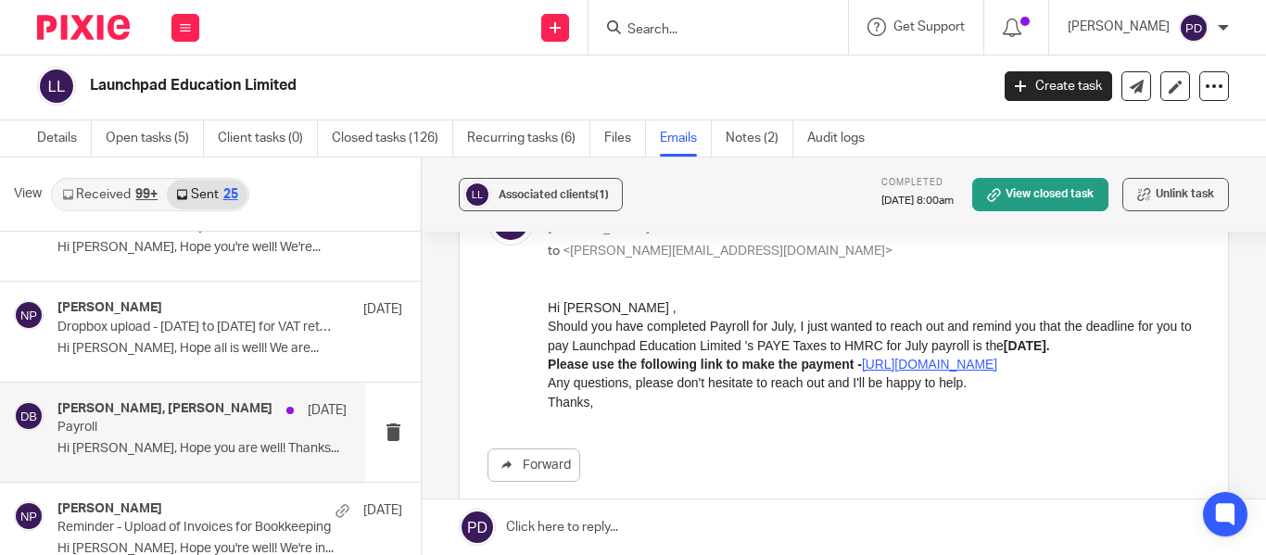
click at [187, 446] on p "Hi [PERSON_NAME], Hope you are well! Thanks..." at bounding box center [201, 449] width 289 height 16
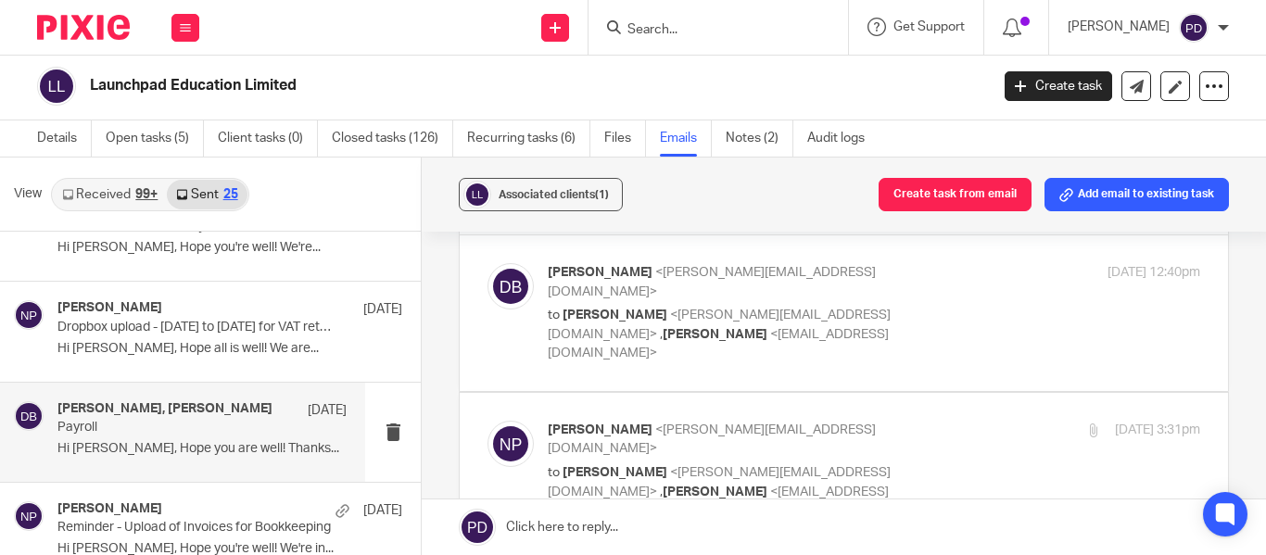
scroll to position [68, 0]
click at [652, 335] on label at bounding box center [844, 313] width 768 height 156
click at [487, 263] on input "checkbox" at bounding box center [487, 262] width 1 height 1
checkbox input "true"
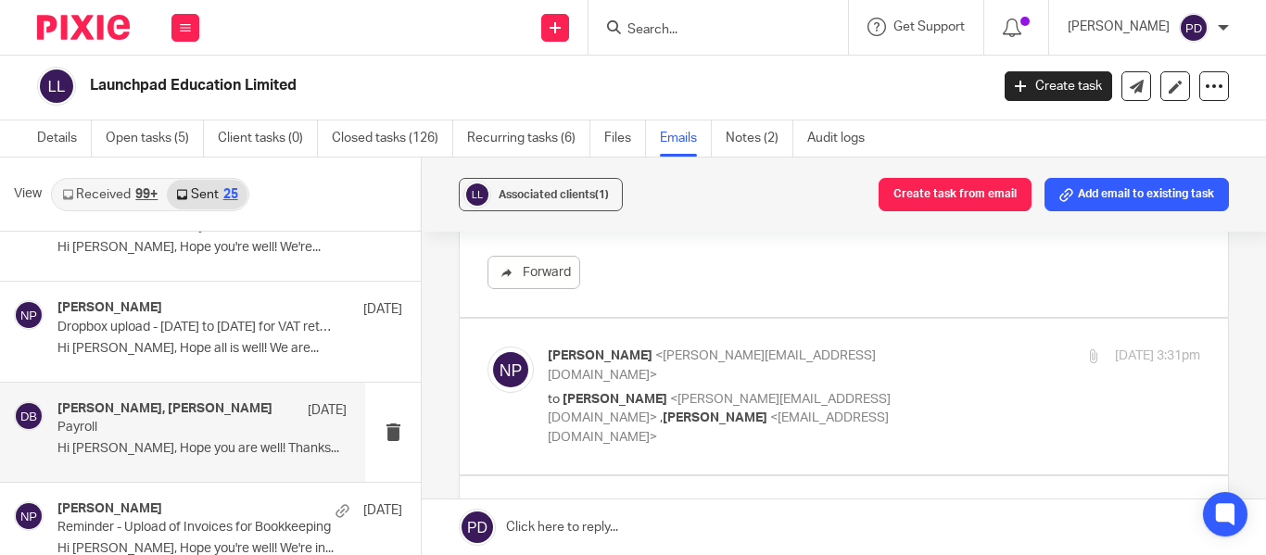
scroll to position [734, 0]
click at [723, 384] on label at bounding box center [844, 396] width 768 height 156
click at [487, 346] on input "checkbox" at bounding box center [487, 345] width 1 height 1
checkbox input "true"
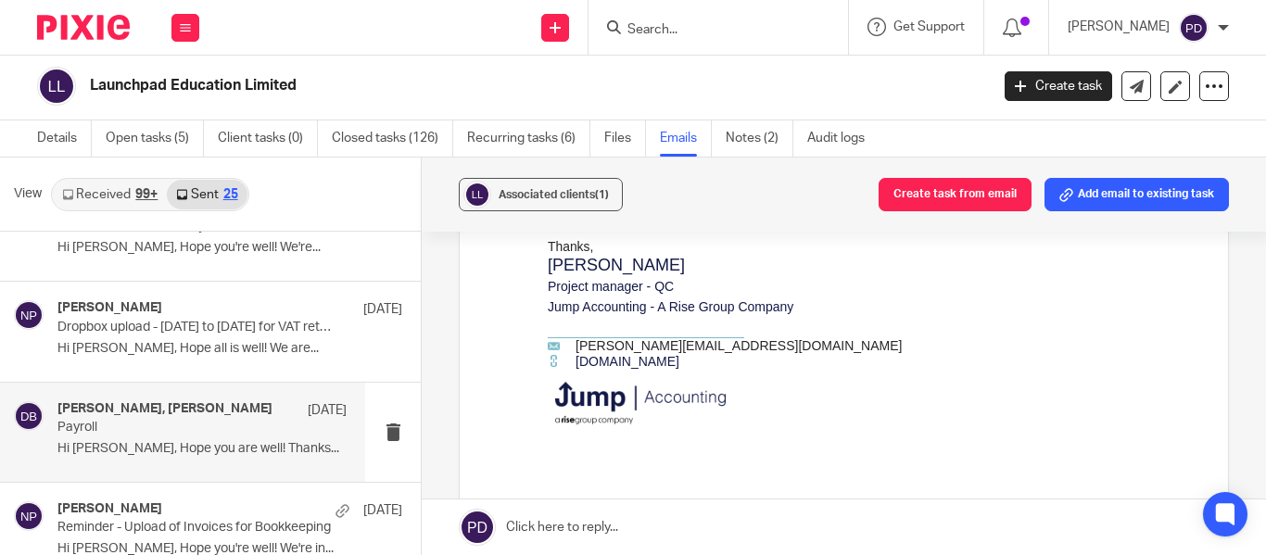
scroll to position [1111, 0]
